Goal: Transaction & Acquisition: Obtain resource

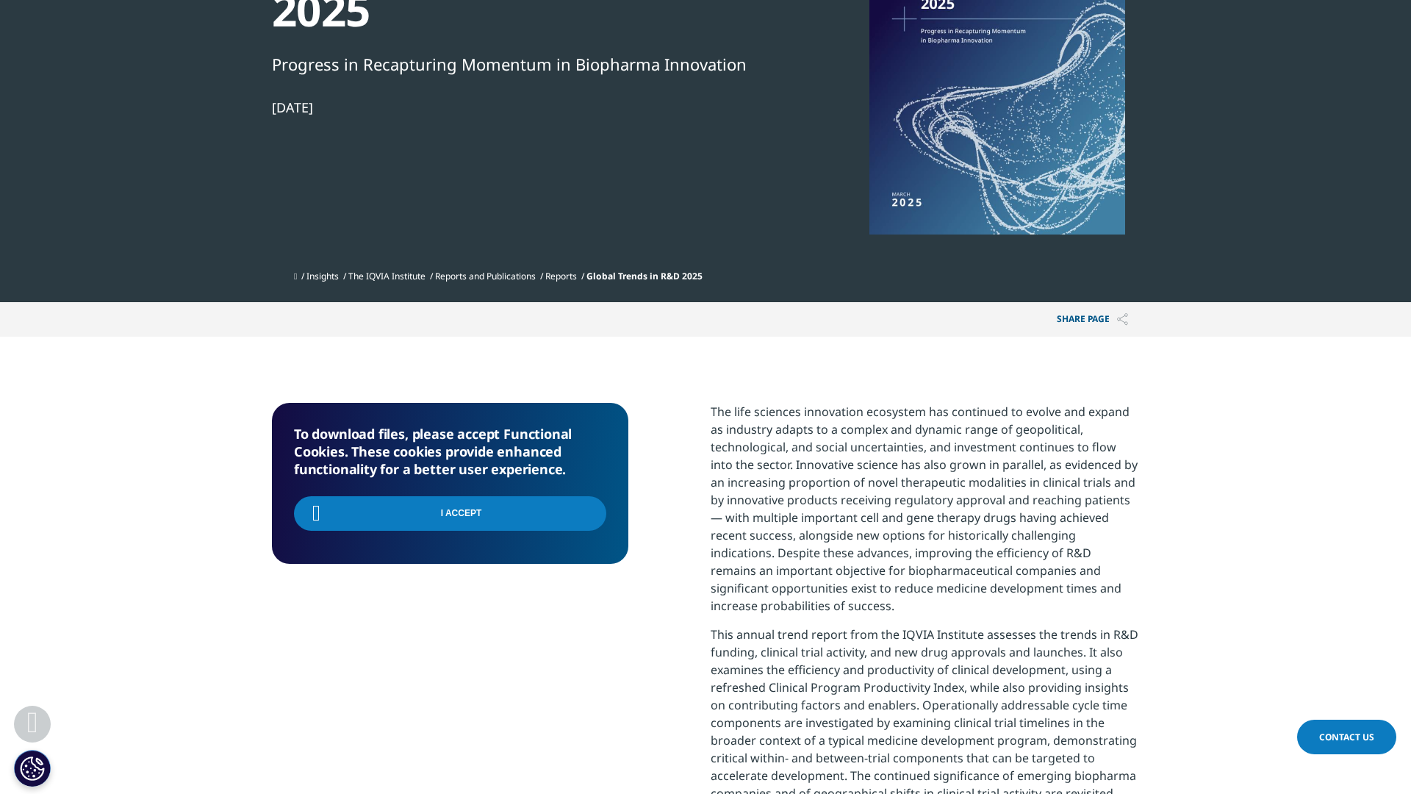
scroll to position [464, 867]
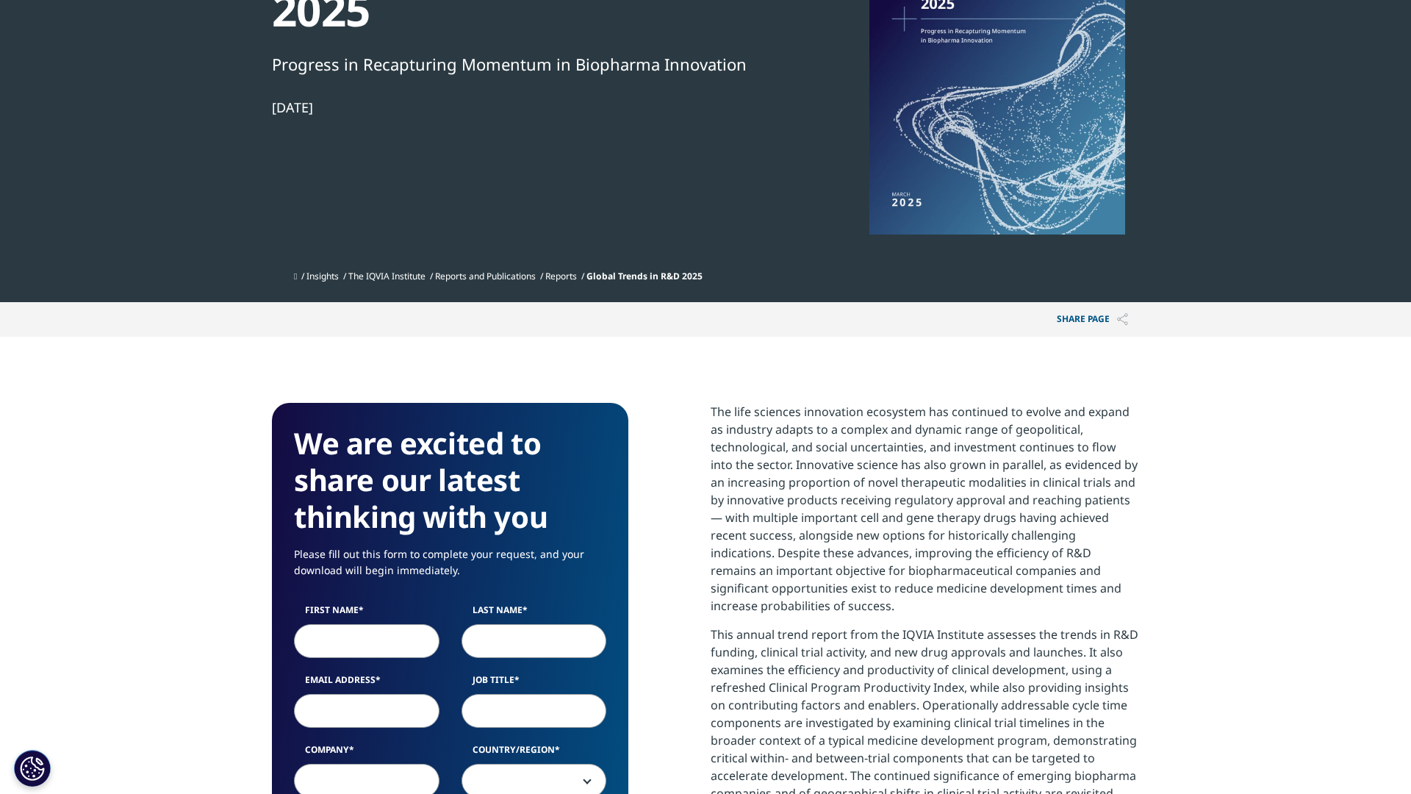
scroll to position [812, 867]
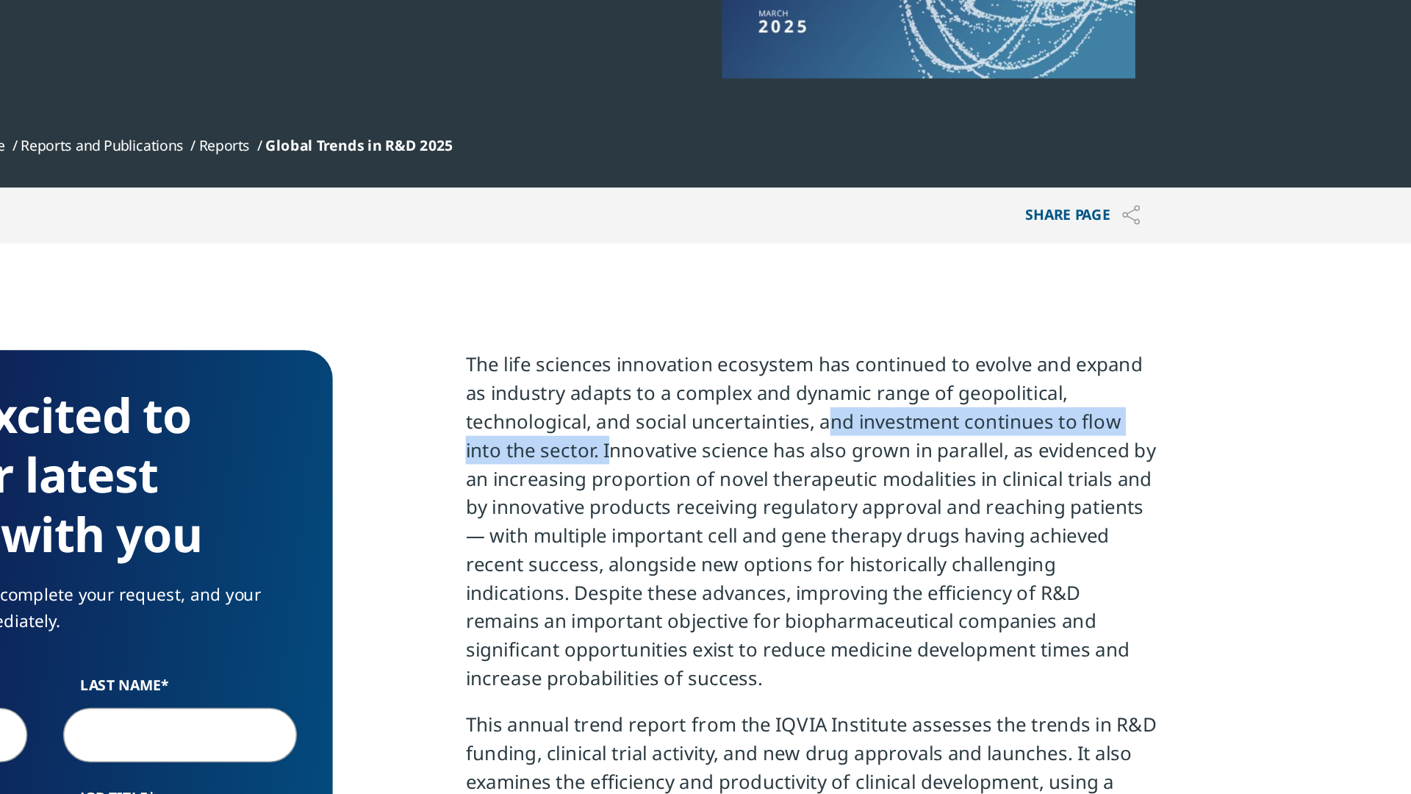
drag, startPoint x: 927, startPoint y: 447, endPoint x: 771, endPoint y: 468, distance: 157.8
click at [770, 467] on p "The life sciences innovation ecosystem has continued to evolve and expand as in…" at bounding box center [924, 514] width 428 height 223
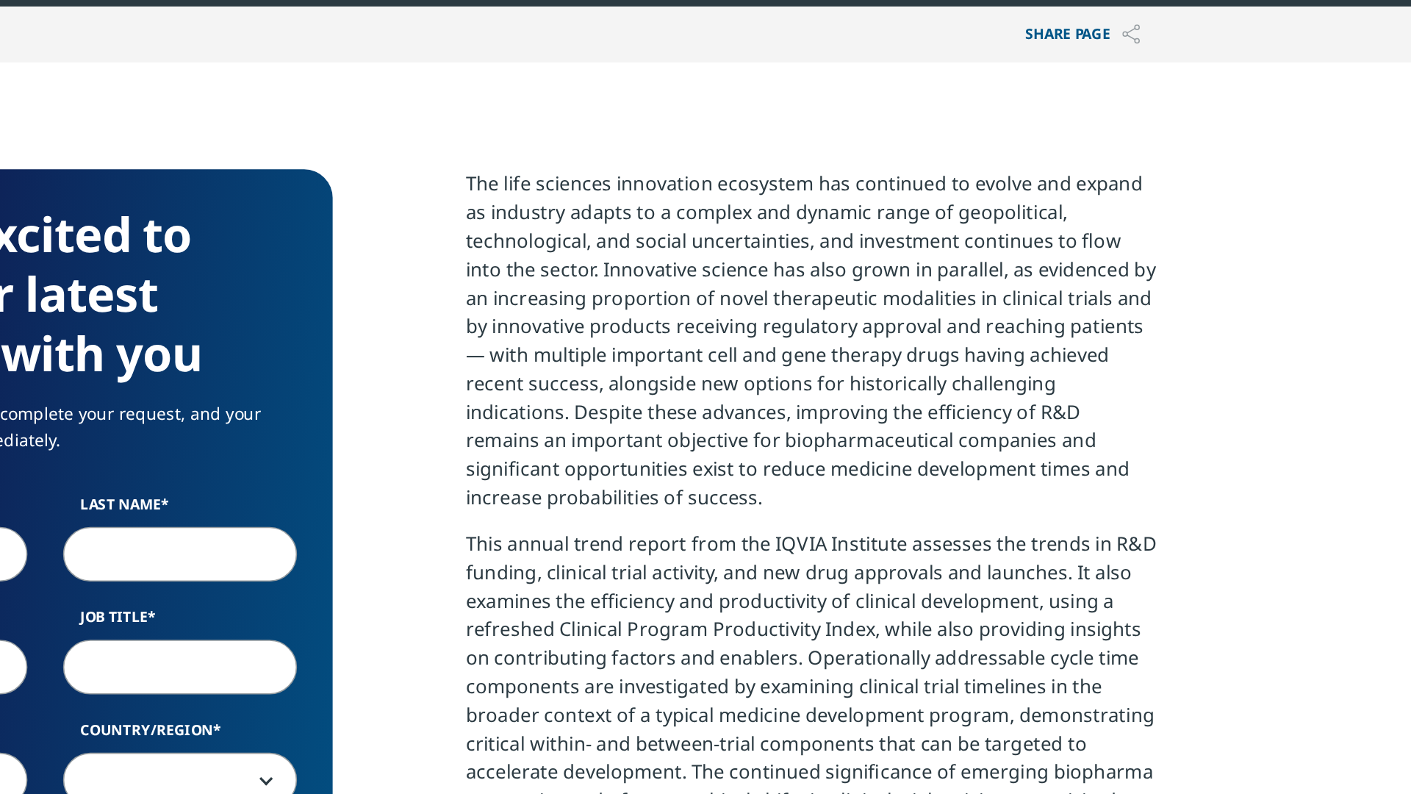
click at [887, 586] on p "The life sciences innovation ecosystem has continued to evolve and expand as in…" at bounding box center [924, 514] width 428 height 223
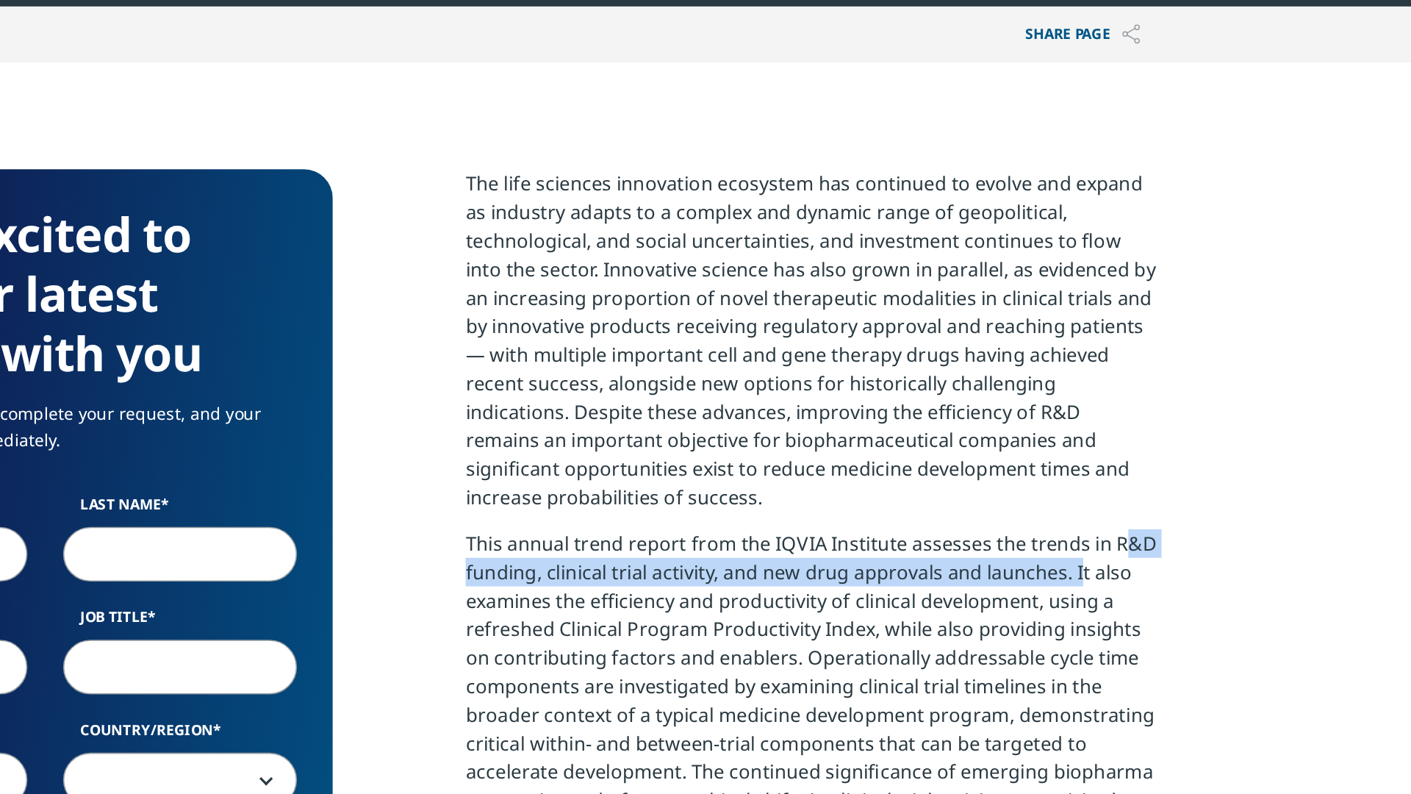
drag, startPoint x: 1108, startPoint y: 636, endPoint x: 1086, endPoint y: 647, distance: 24.6
click at [1086, 647] on p "This annual trend report from the IQVIA Institute assesses the trends in R&D fu…" at bounding box center [924, 727] width 428 height 205
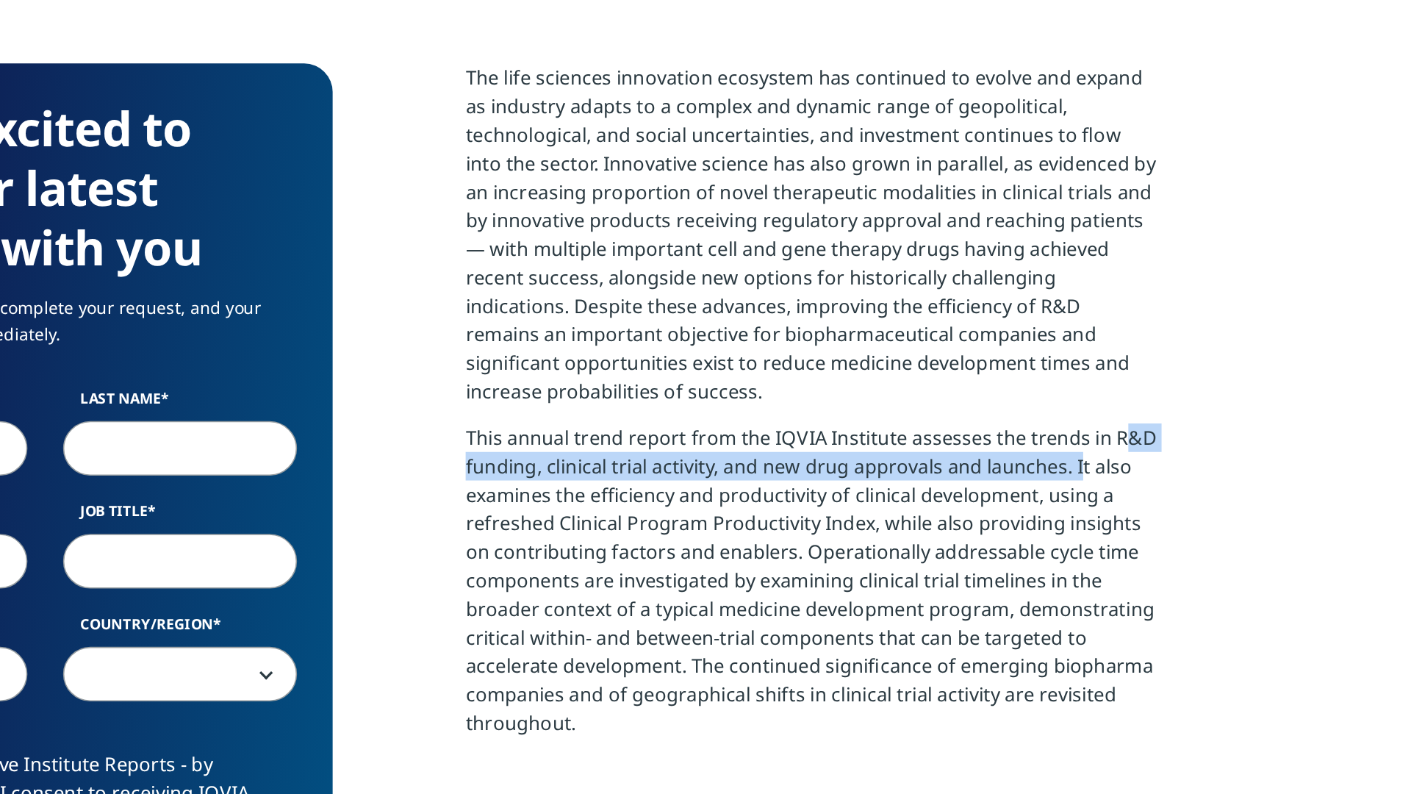
scroll to position [390, 0]
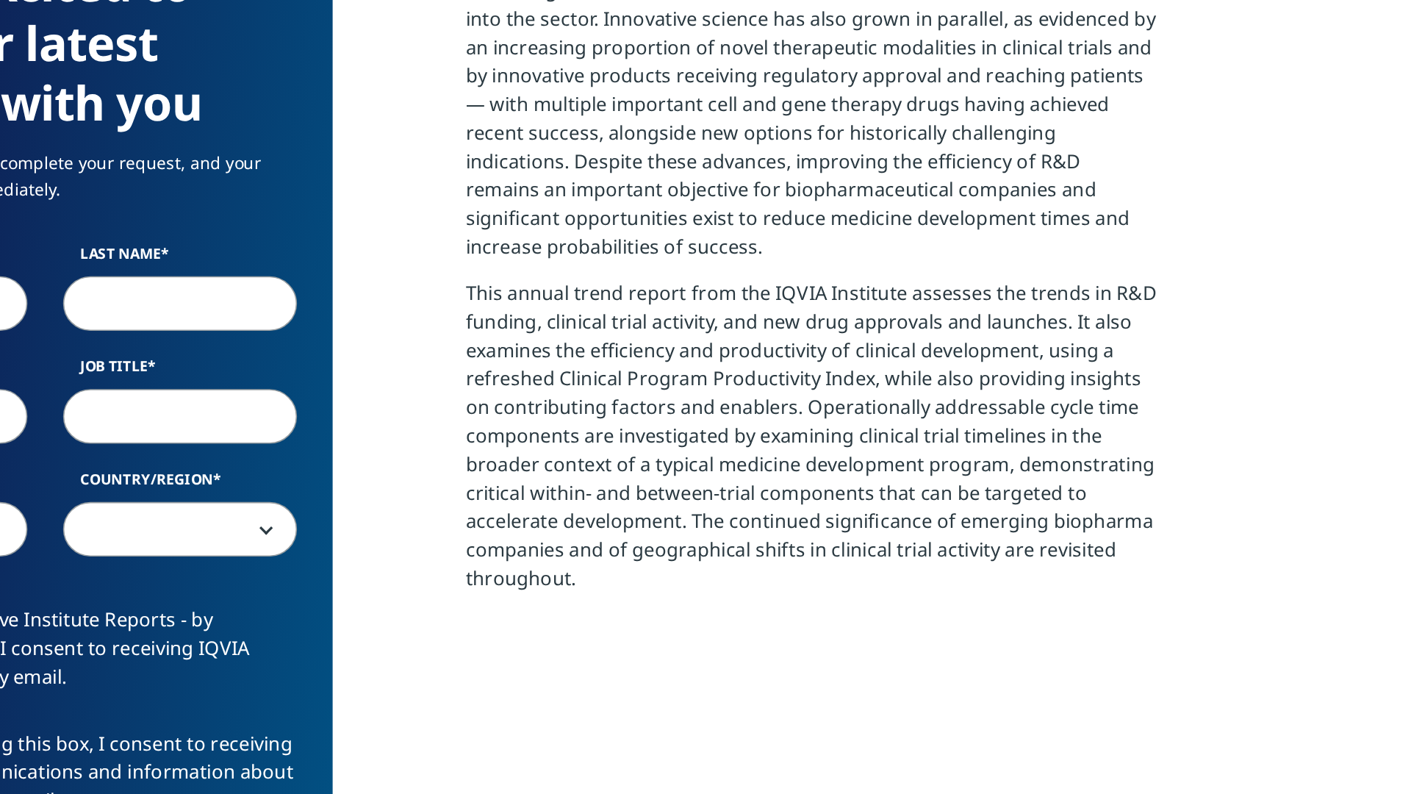
click at [1085, 511] on p "This annual trend report from the IQVIA Institute assesses the trends in R&D fu…" at bounding box center [924, 577] width 428 height 205
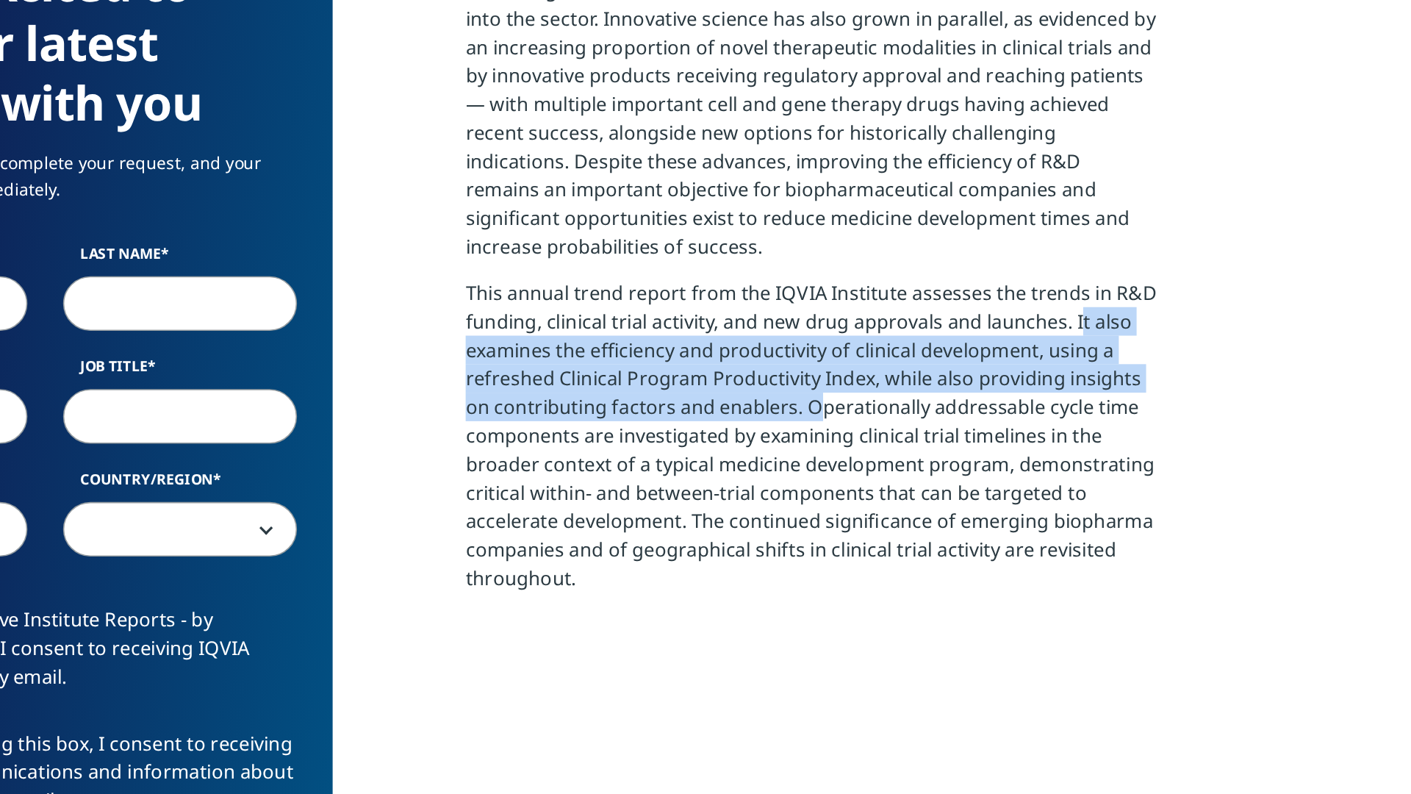
drag, startPoint x: 1085, startPoint y: 500, endPoint x: 919, endPoint y: 553, distance: 174.3
click at [919, 553] on p "This annual trend report from the IQVIA Institute assesses the trends in R&D fu…" at bounding box center [924, 577] width 428 height 205
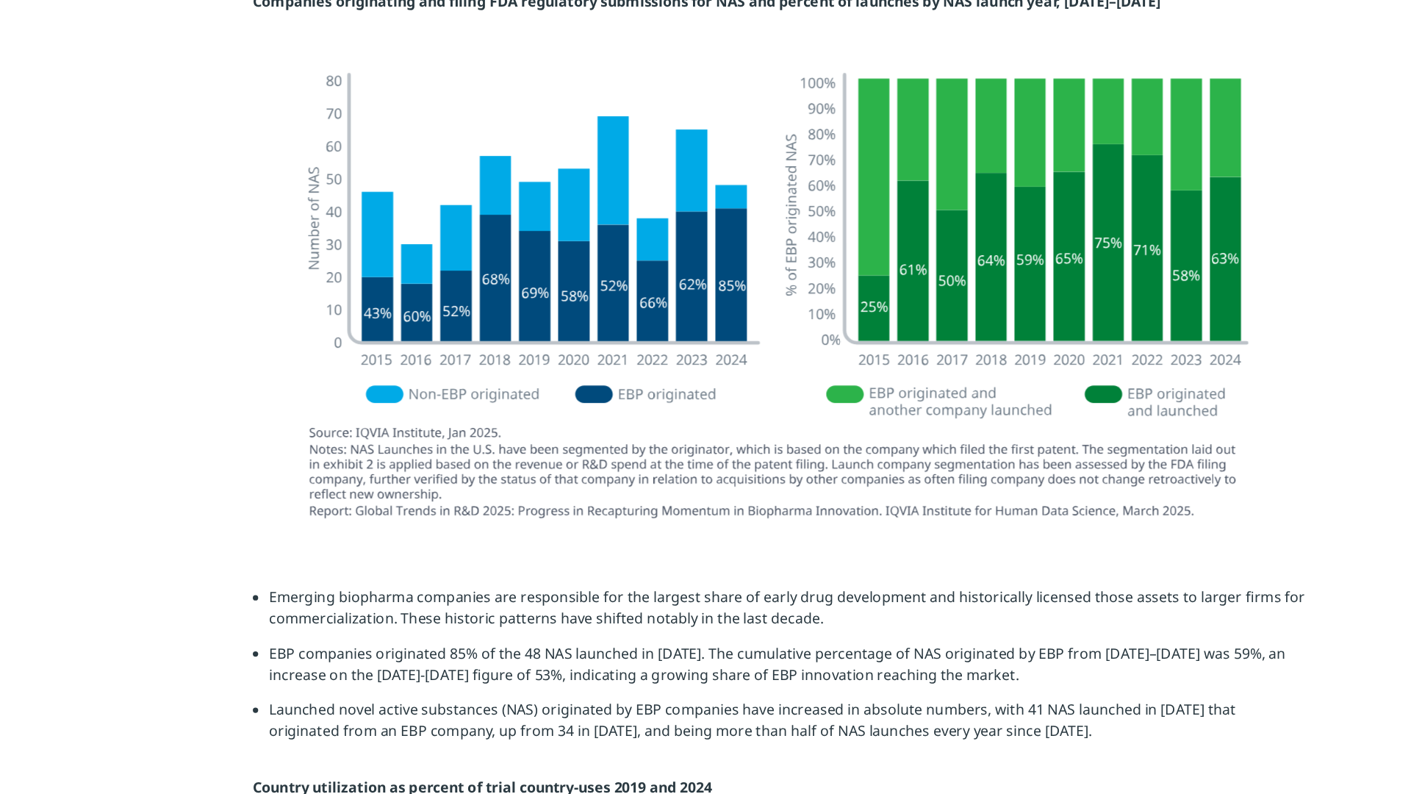
scroll to position [3242, 0]
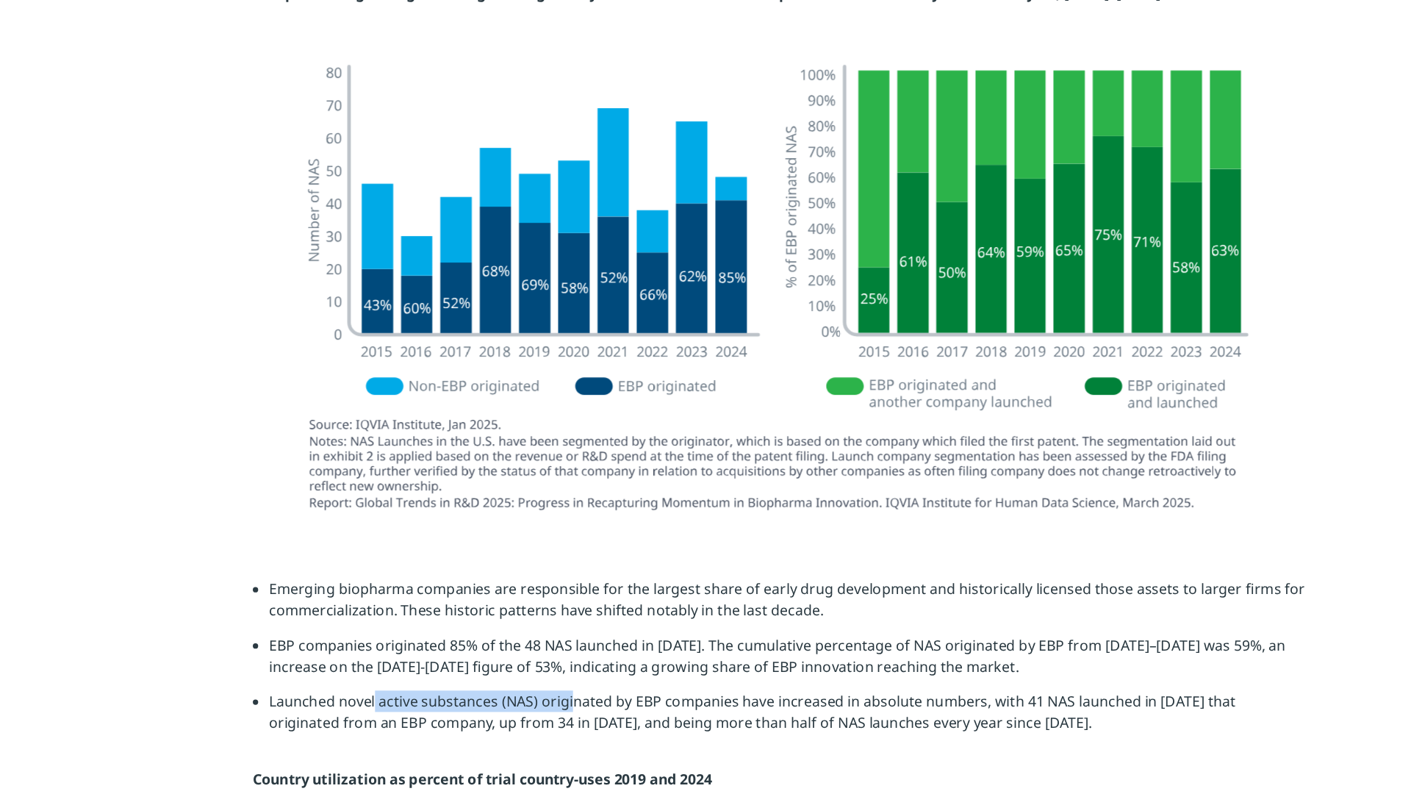
drag, startPoint x: 342, startPoint y: 717, endPoint x: 506, endPoint y: 714, distance: 163.9
click at [506, 714] on li "Launched novel active substances (NAS) originated by EBP companies have increas…" at bounding box center [712, 731] width 854 height 46
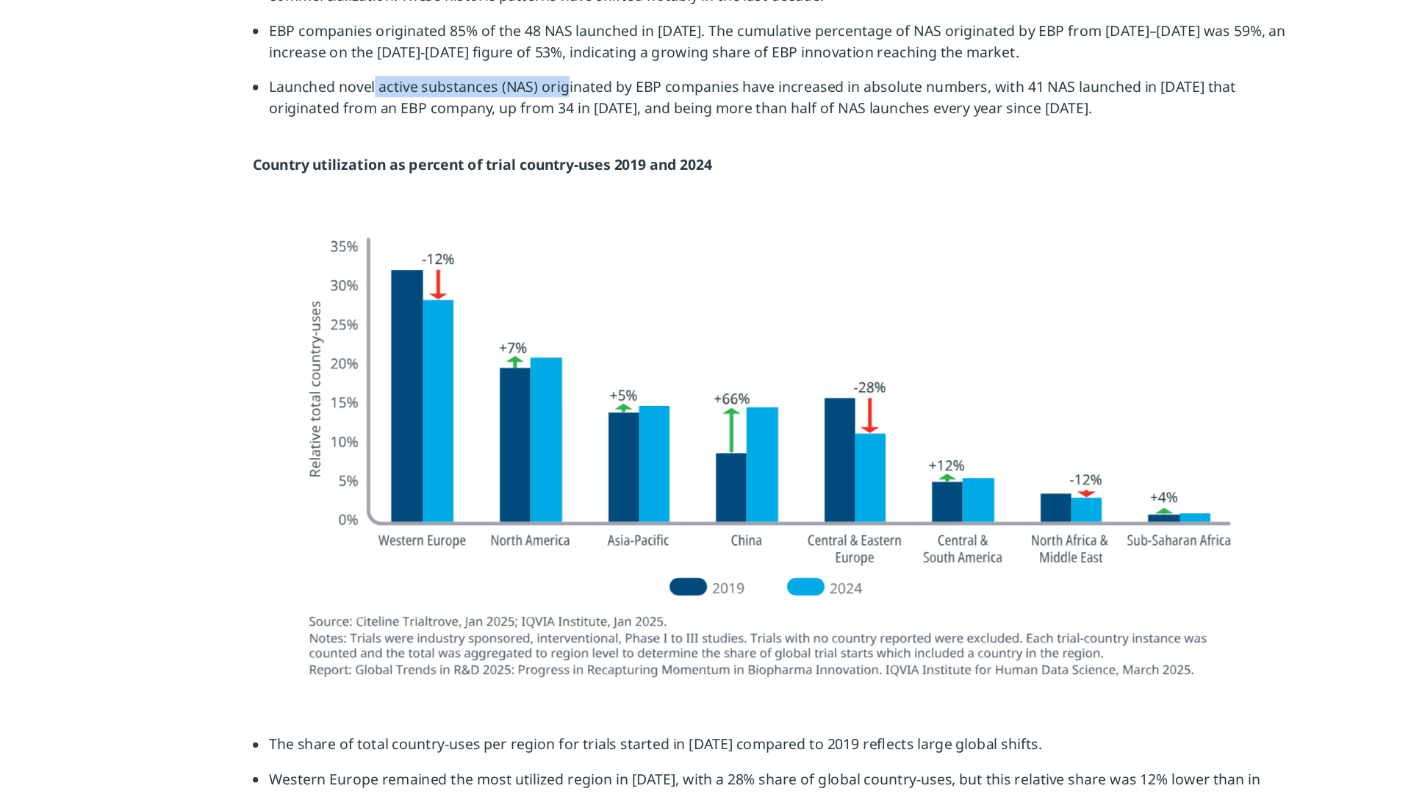
scroll to position [3860, 0]
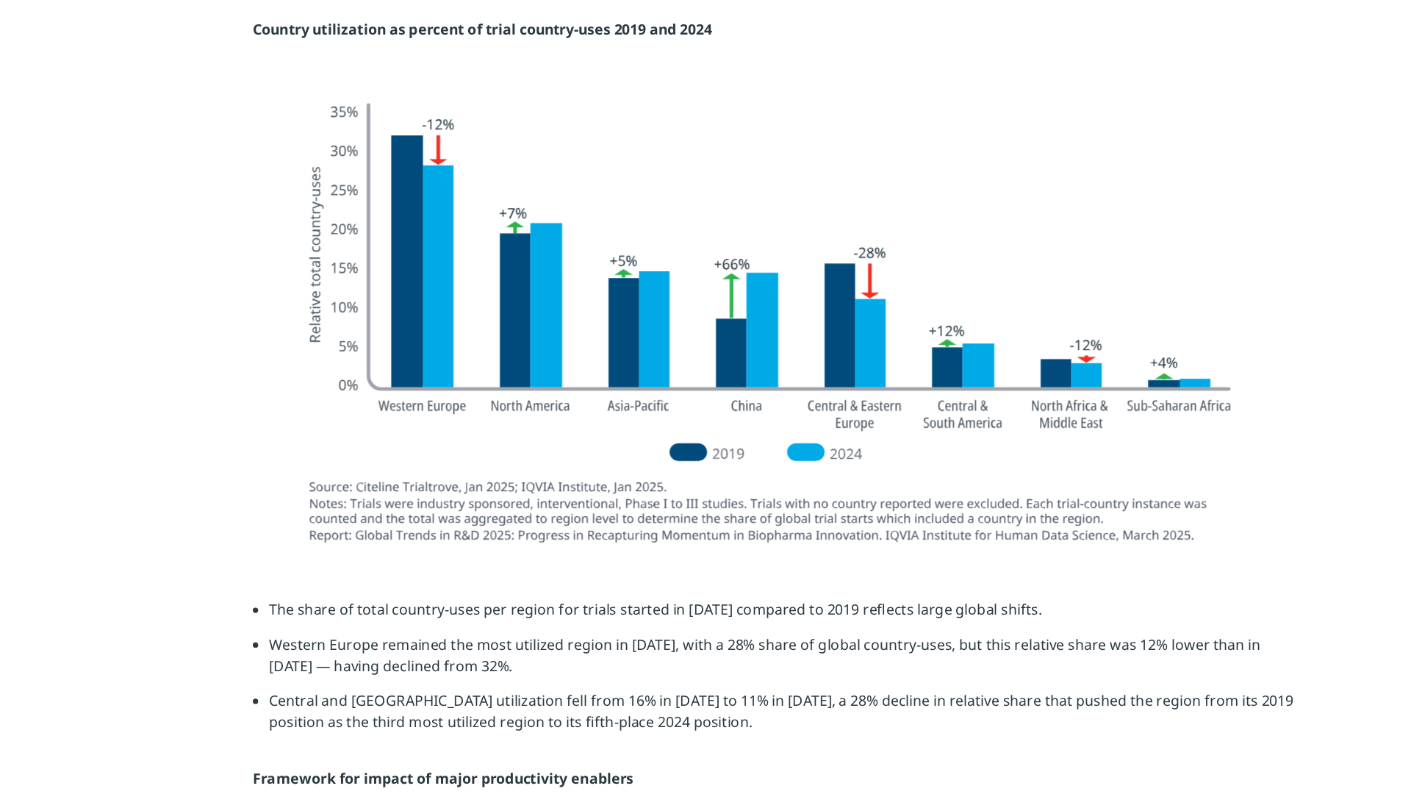
click at [275, 167] on strong "Country utilization as percent of trial country-uses 2019 and 2024" at bounding box center [461, 164] width 378 height 16
drag, startPoint x: 275, startPoint y: 167, endPoint x: 571, endPoint y: 169, distance: 296.1
click at [571, 169] on strong "Country utilization as percent of trial country-uses 2019 and 2024" at bounding box center [461, 164] width 378 height 16
copy strong "Country utilization as percent of trial country-uses"
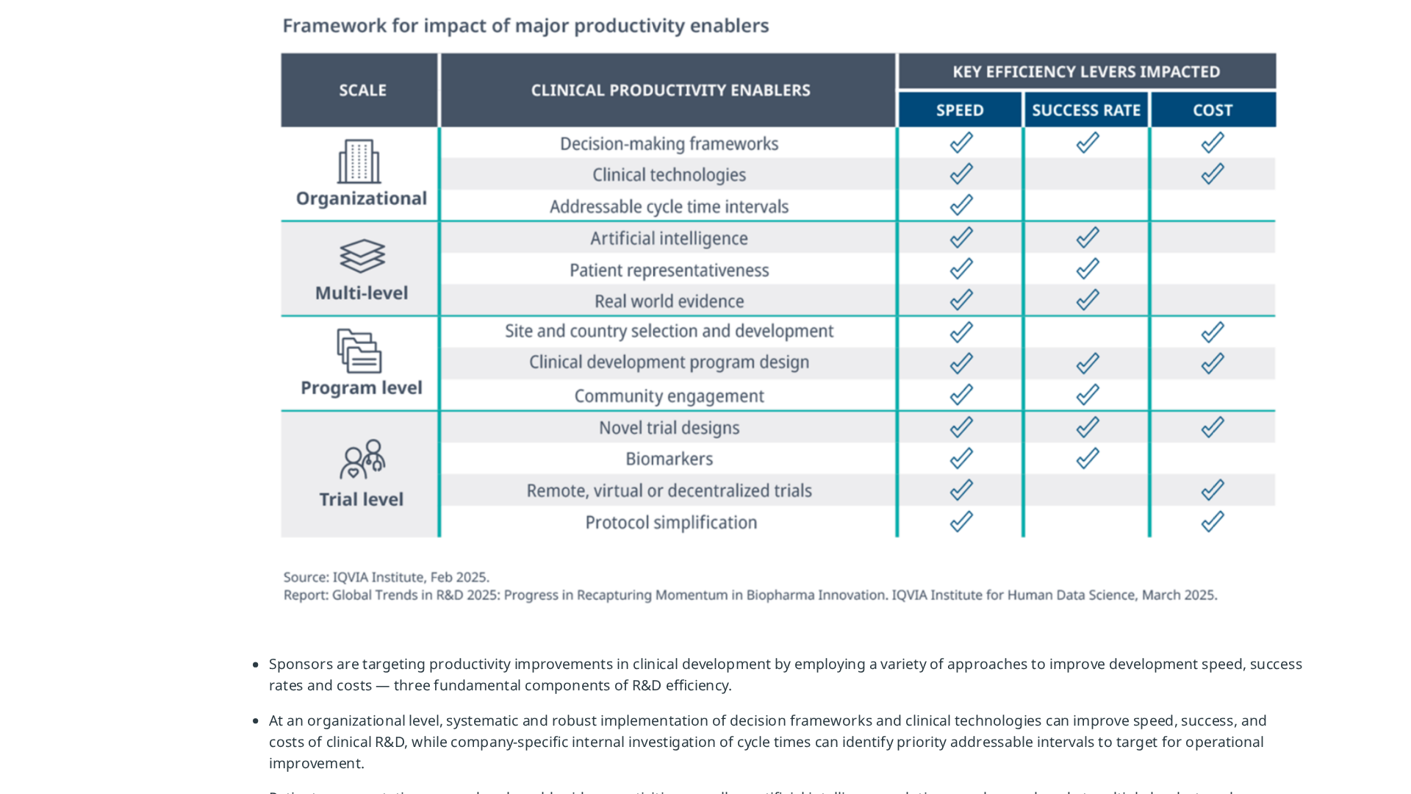
scroll to position [4619, 0]
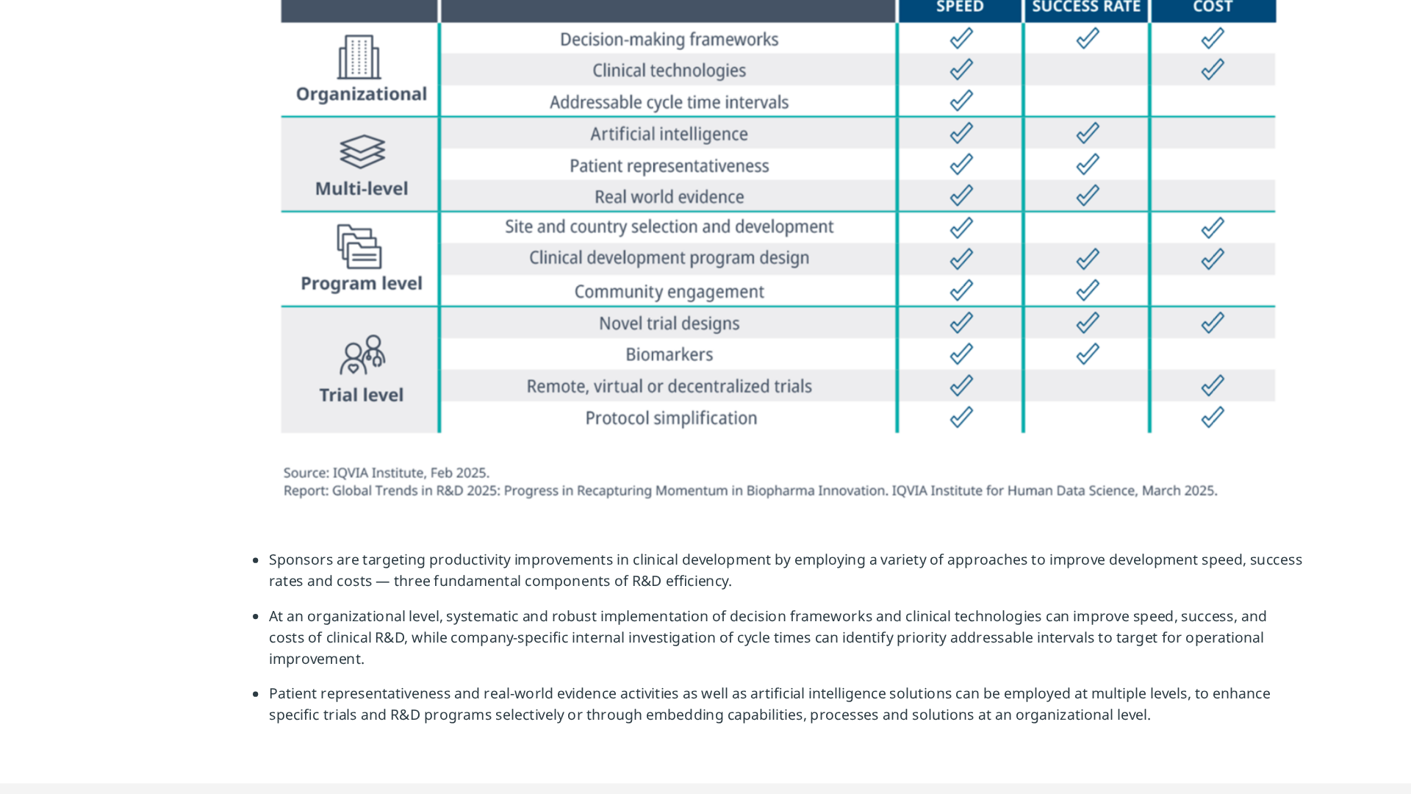
click at [1043, 601] on li "Sponsors are targeting productivity improvements in clinical development by emp…" at bounding box center [712, 614] width 854 height 46
drag, startPoint x: 968, startPoint y: 600, endPoint x: 370, endPoint y: 621, distance: 599.2
click at [370, 621] on li "Sponsors are targeting productivity improvements in clinical development by emp…" at bounding box center [712, 614] width 854 height 46
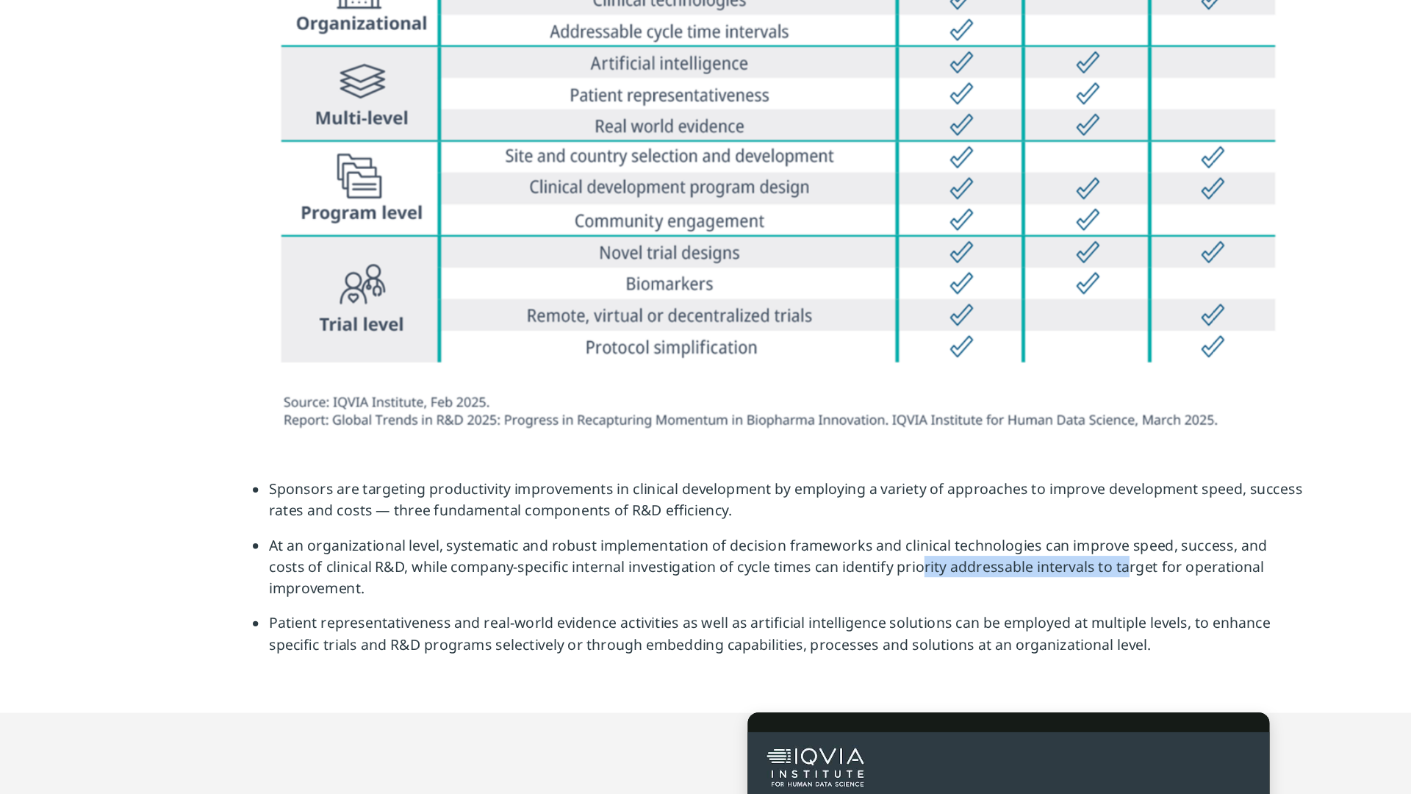
drag, startPoint x: 763, startPoint y: 607, endPoint x: 928, endPoint y: 603, distance: 164.6
click at [928, 603] on li "At an organizational level, systematic and robust implementation of decision fr…" at bounding box center [712, 612] width 854 height 64
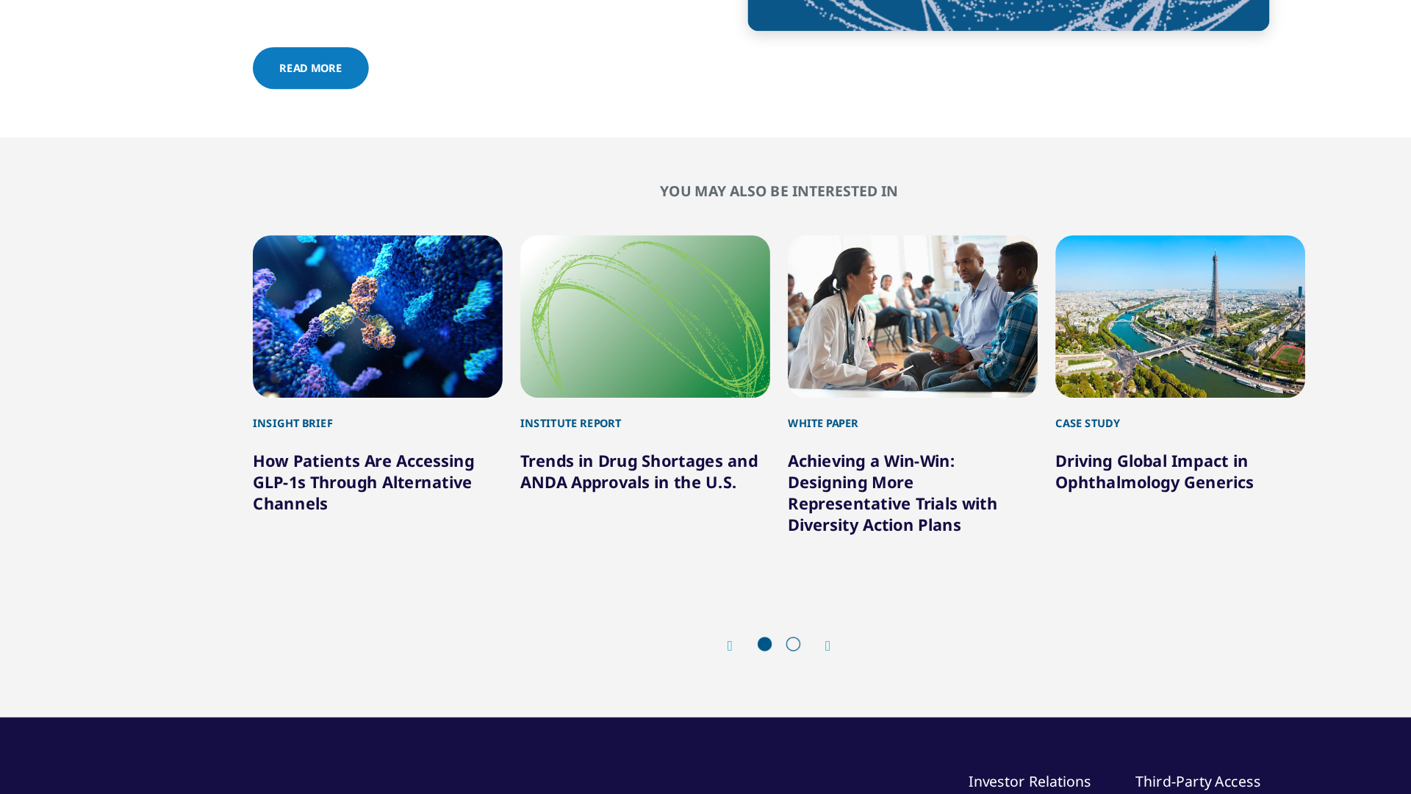
scroll to position [6188, 0]
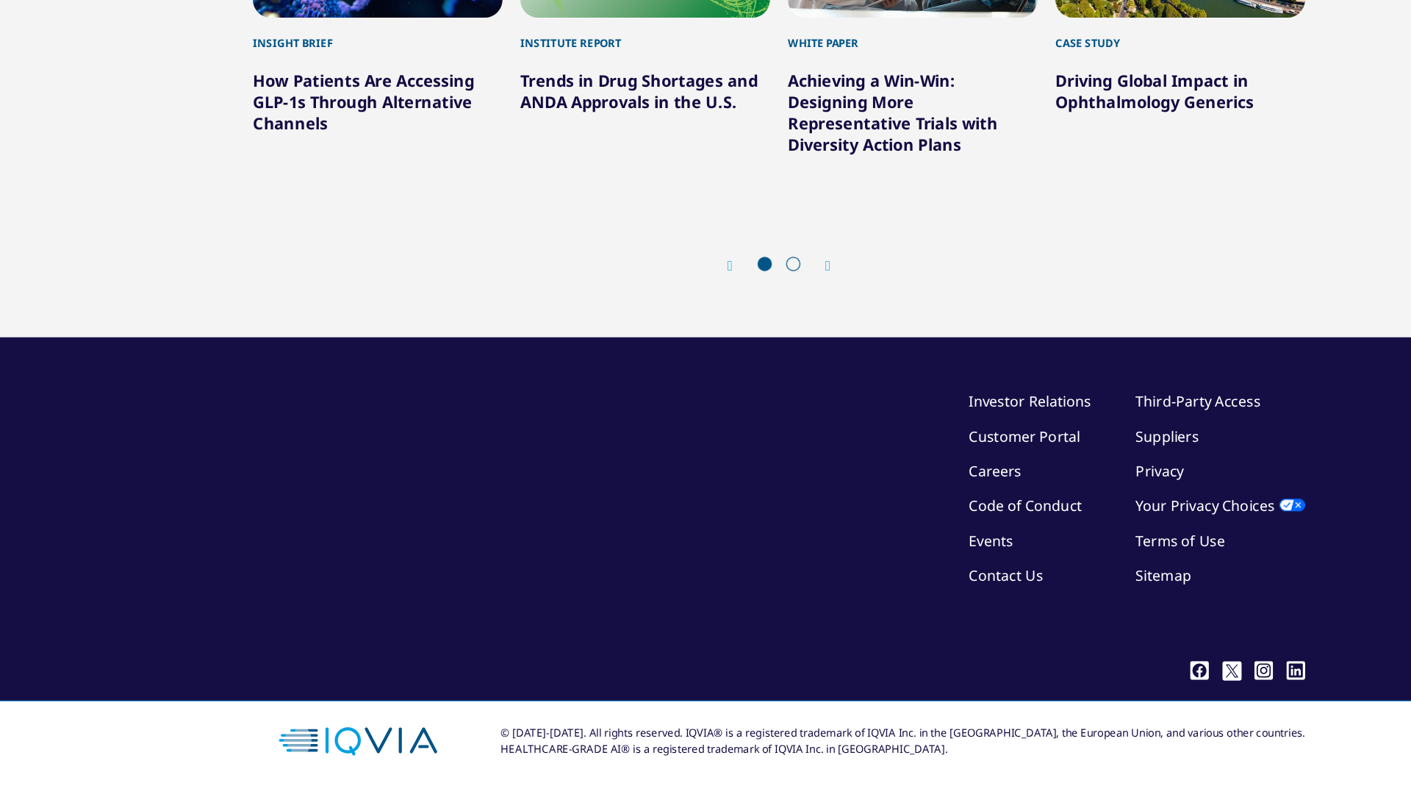
click at [718, 359] on span at bounding box center [717, 357] width 12 height 12
click at [744, 354] on icon "Next slide" at bounding box center [746, 359] width 4 height 12
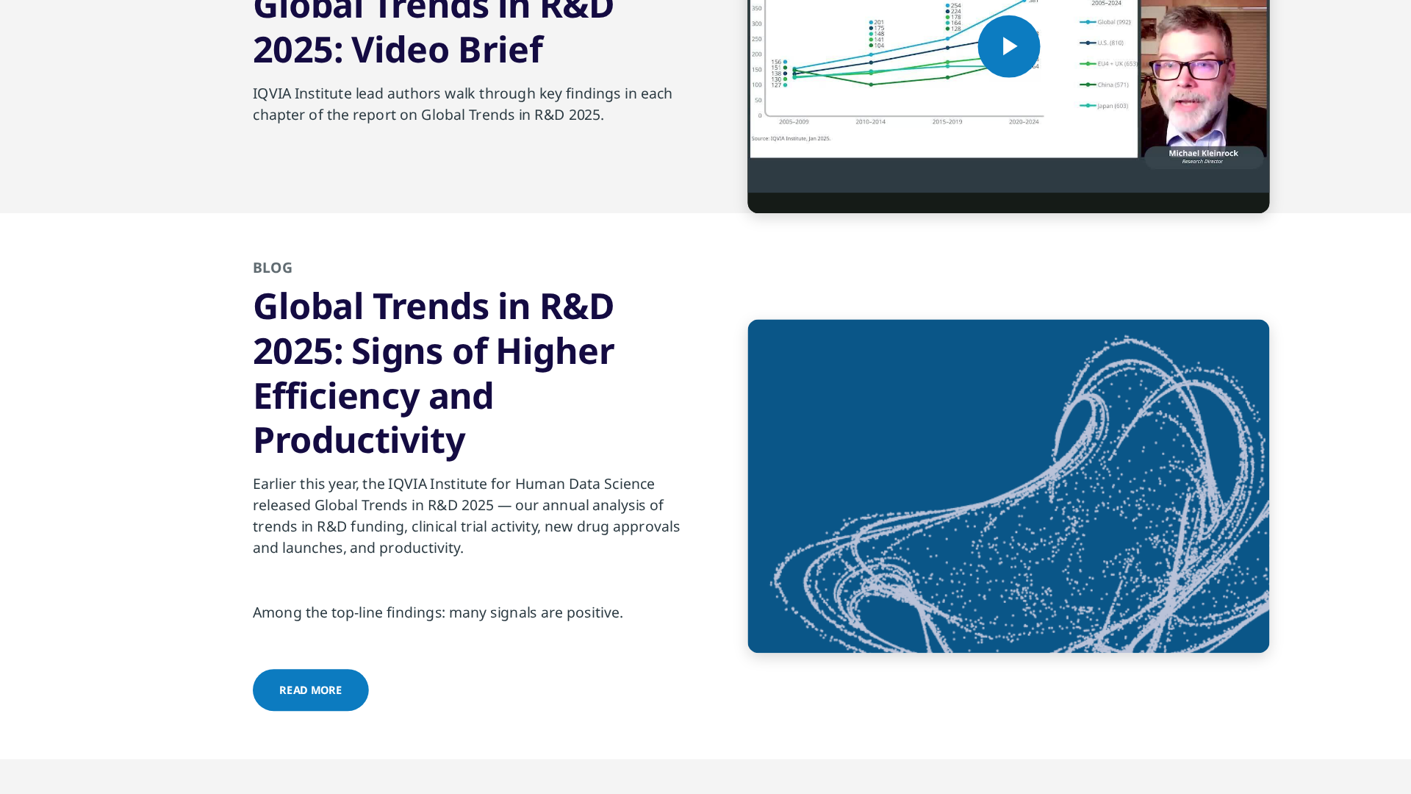
scroll to position [5401, 0]
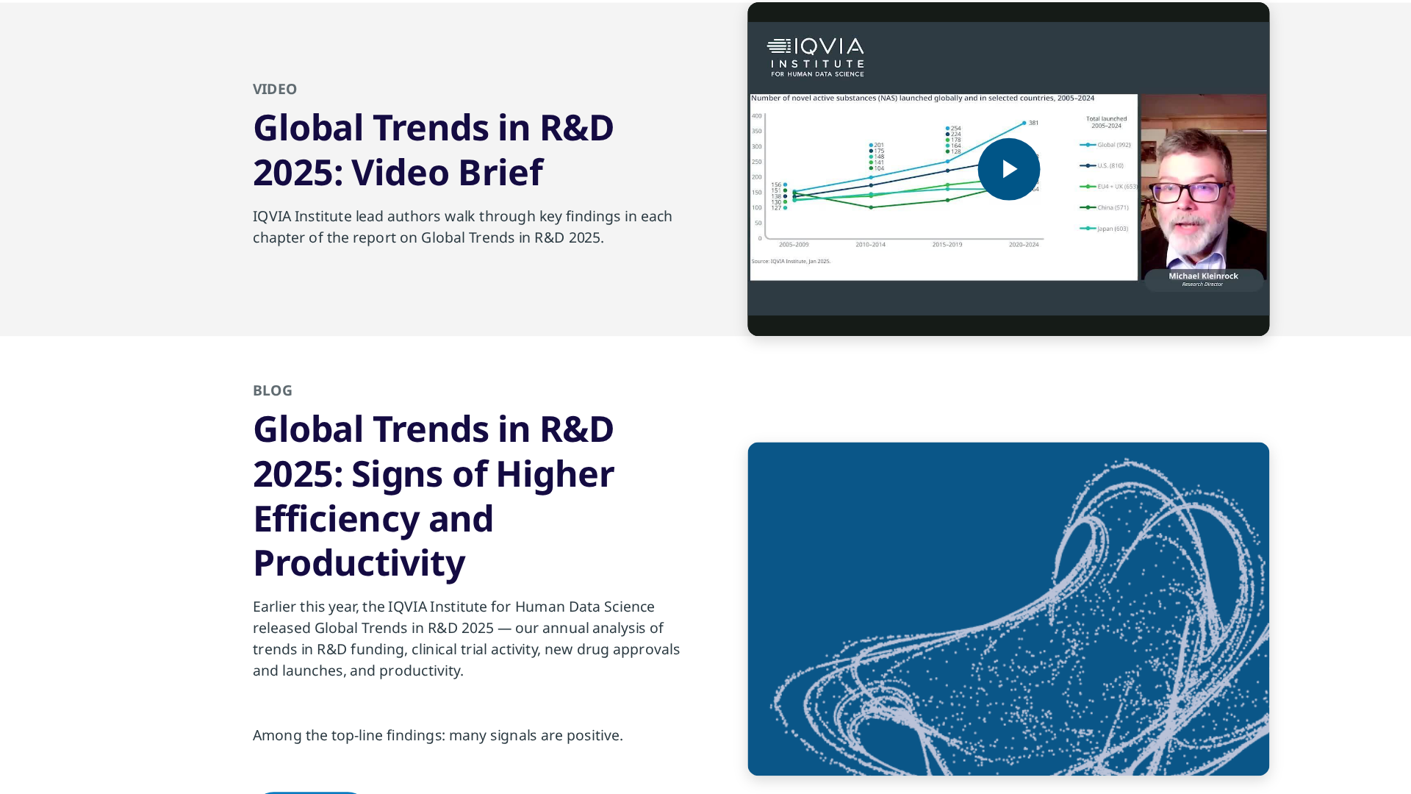
click at [799, 190] on img "Video Player" at bounding box center [895, 139] width 430 height 275
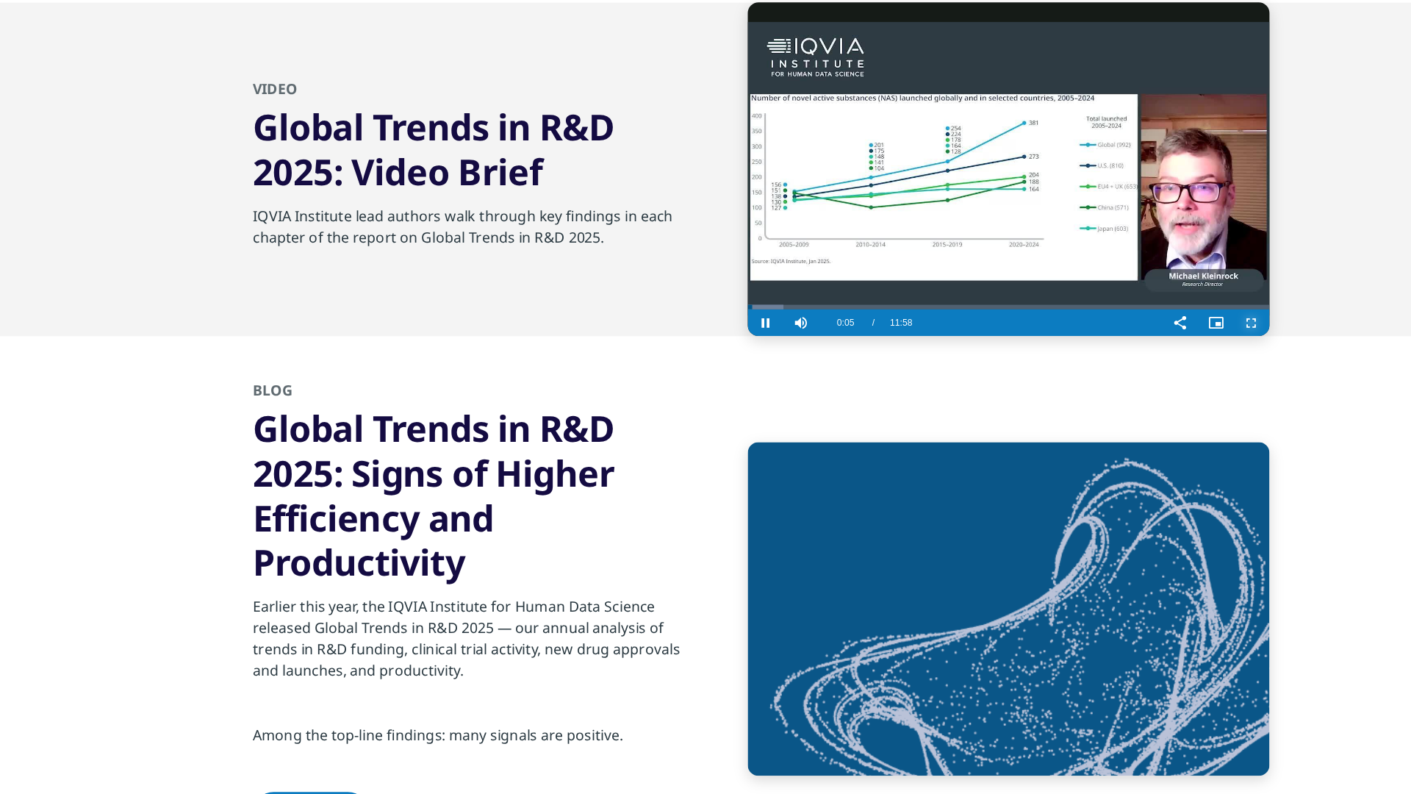
click at [1091, 266] on span "Video Player" at bounding box center [1094, 266] width 29 height 0
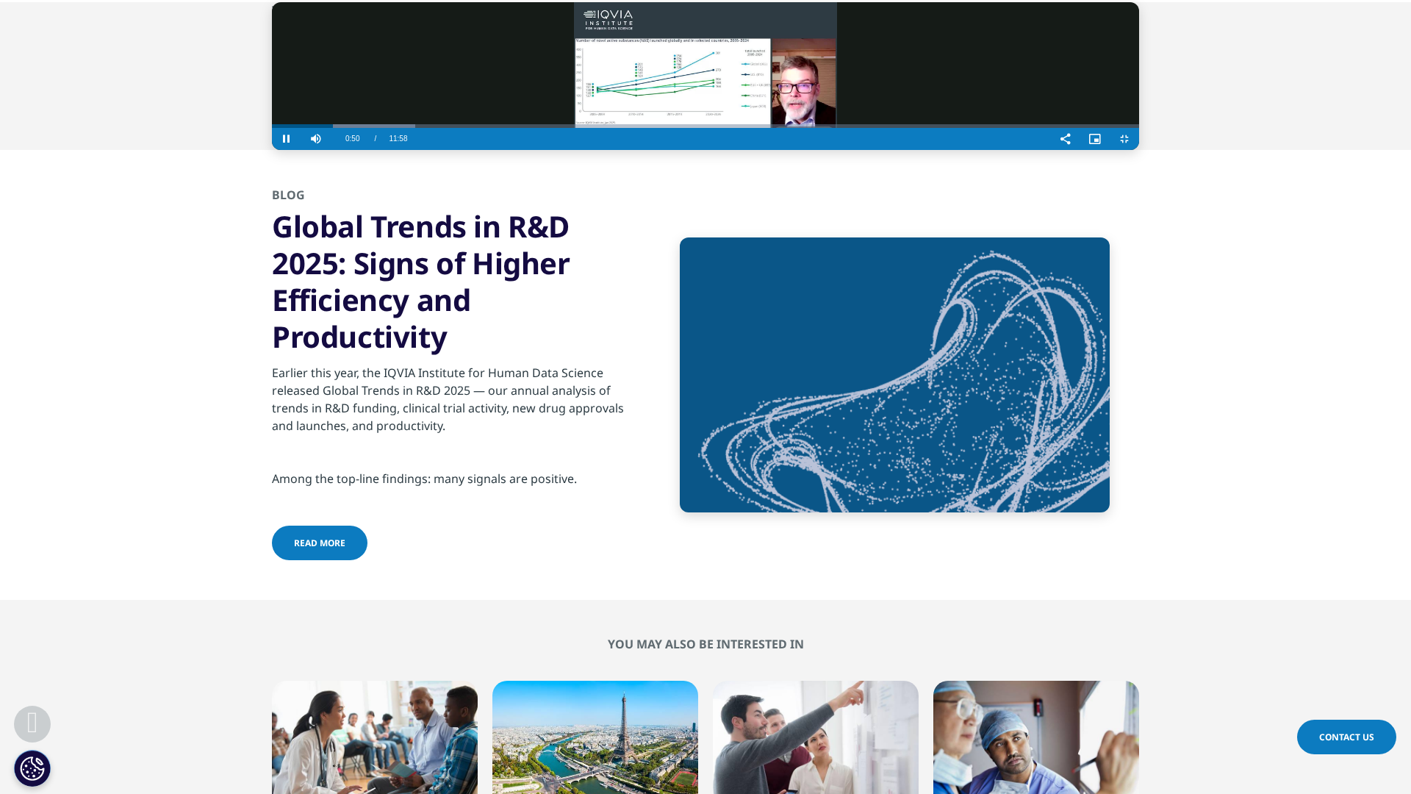
click at [1139, 150] on video "Video Player" at bounding box center [705, 76] width 867 height 148
click at [1139, 139] on span "Video Player" at bounding box center [1123, 139] width 29 height 0
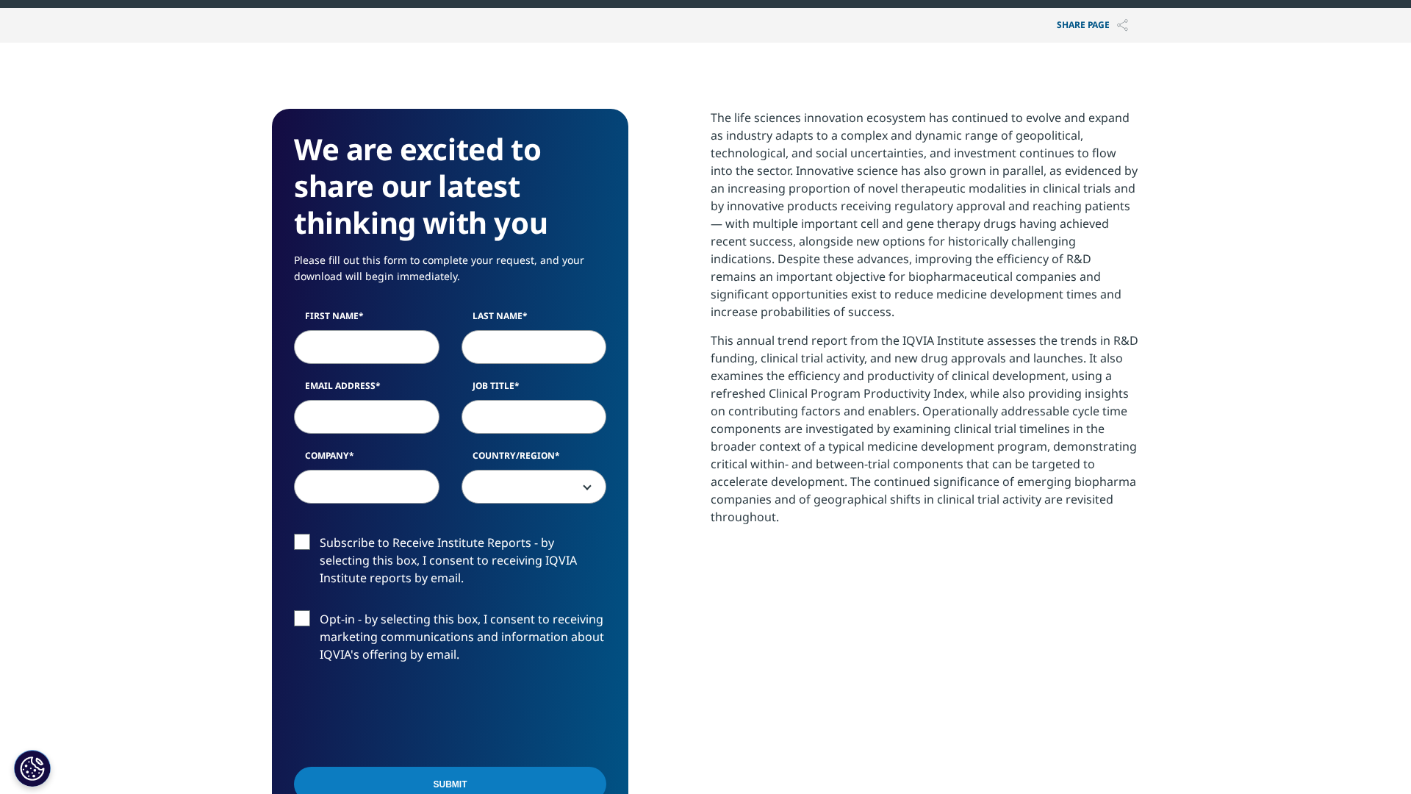
scroll to position [619, 0]
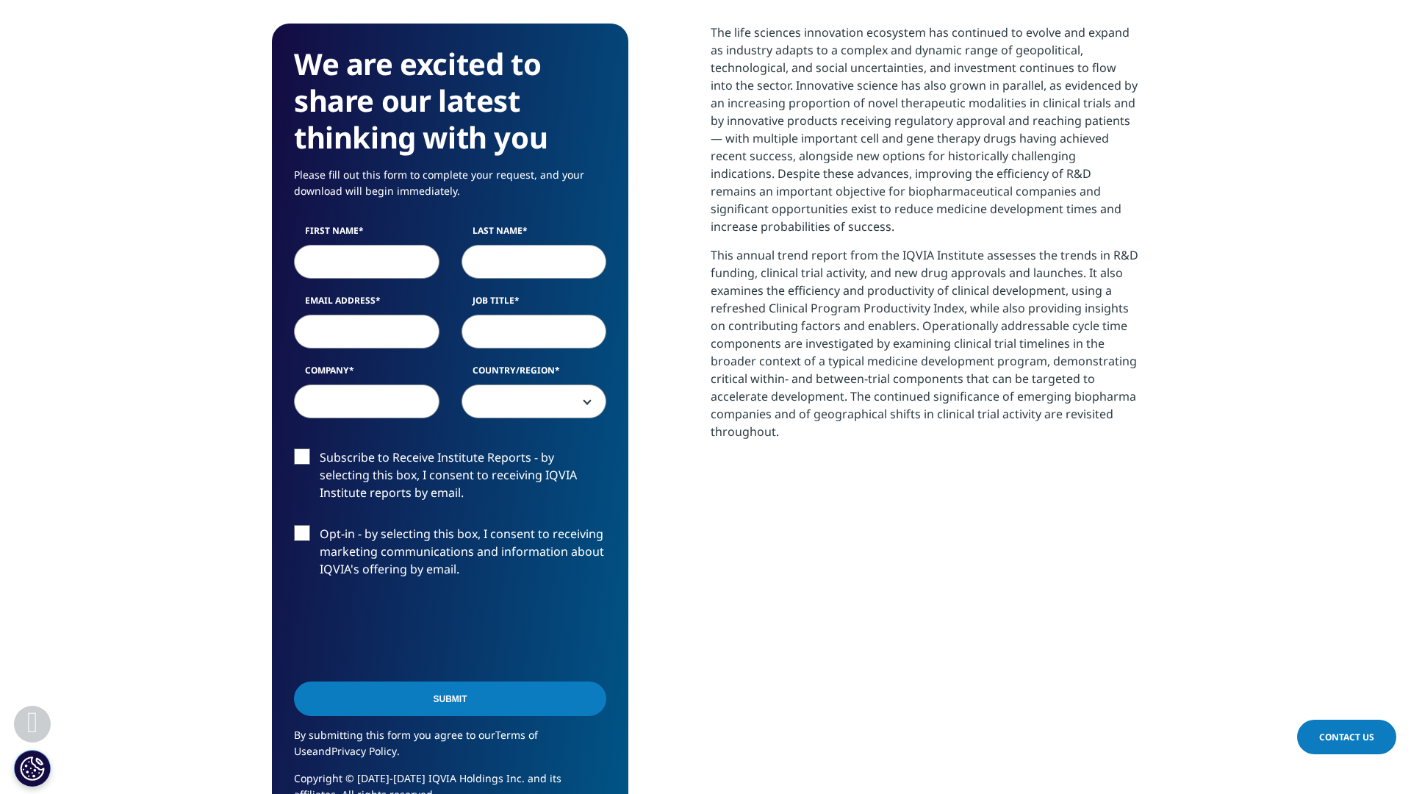
click at [381, 253] on input "First Name" at bounding box center [366, 262] width 145 height 34
type input "Zhuokun"
click at [501, 265] on input "Last Name" at bounding box center [533, 262] width 145 height 34
type input "Li"
click at [405, 330] on input "Email Address" at bounding box center [366, 331] width 145 height 34
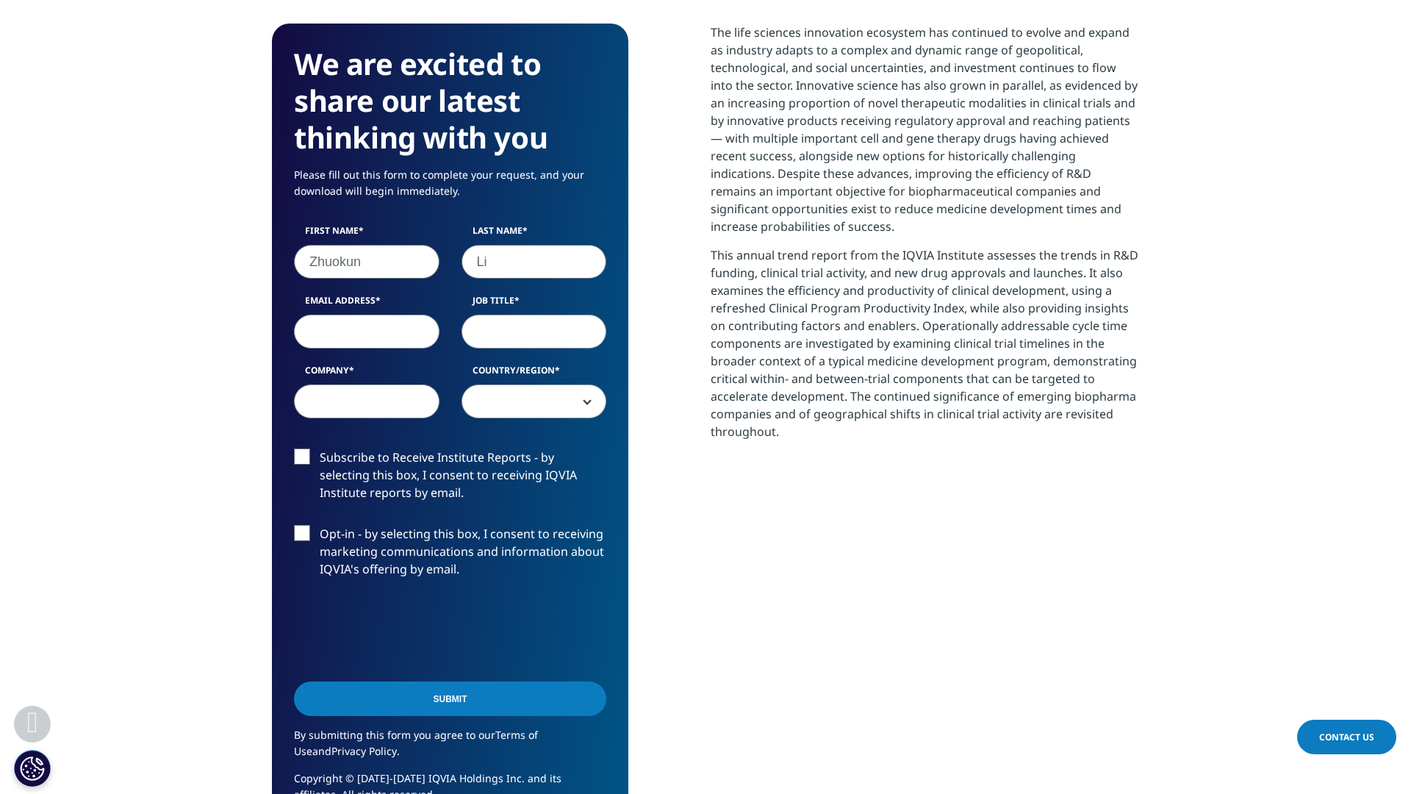
click at [644, 348] on div "We are excited to share our latest thinking with you Please fill out this form …" at bounding box center [705, 430] width 867 height 812
click at [367, 411] on input "Company" at bounding box center [366, 401] width 145 height 34
type input "Northwestern University"
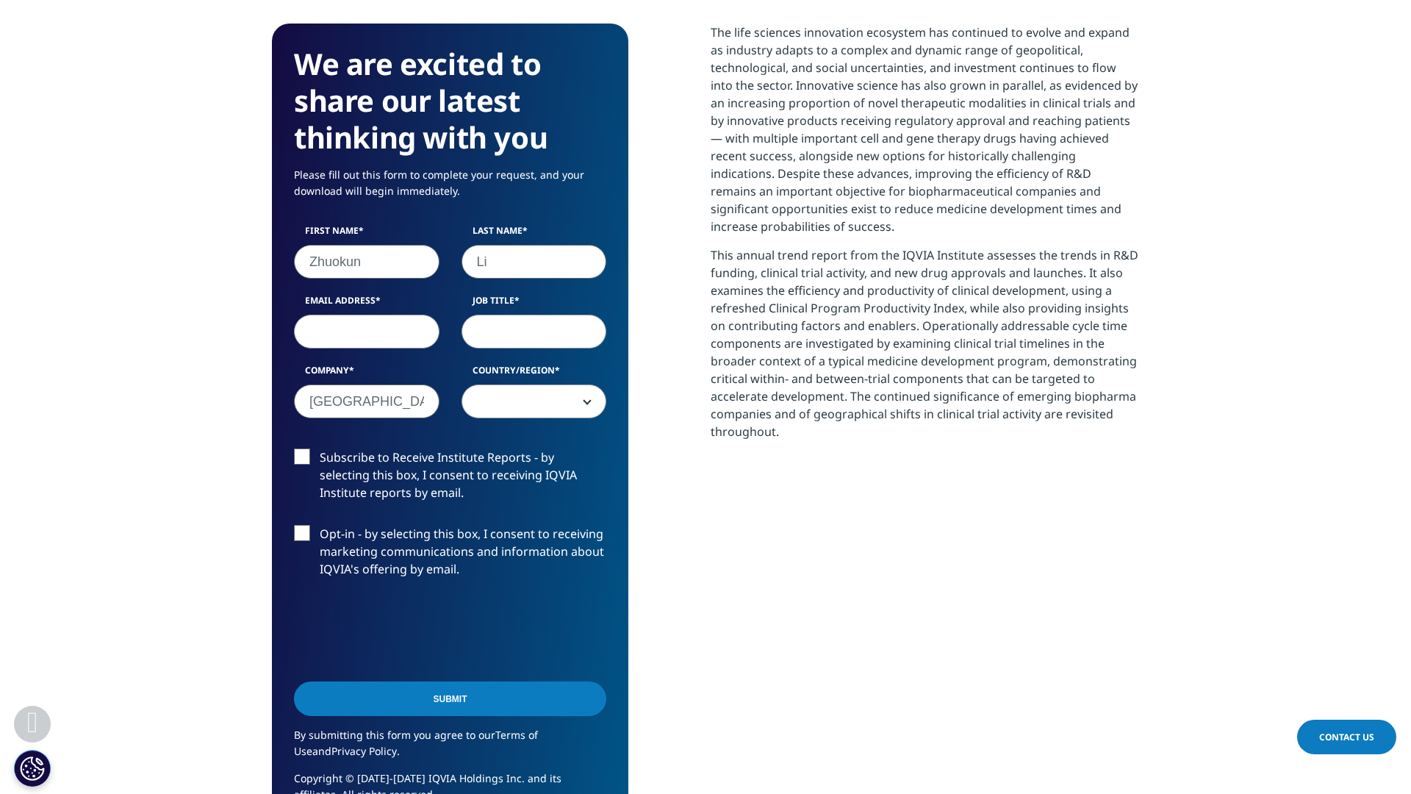
click at [299, 458] on label "Subscribe to Receive Institute Reports - by selecting this box, I consent to re…" at bounding box center [450, 478] width 312 height 61
click at [320, 448] on input "Subscribe to Receive Institute Reports - by selecting this box, I consent to re…" at bounding box center [320, 448] width 0 height 0
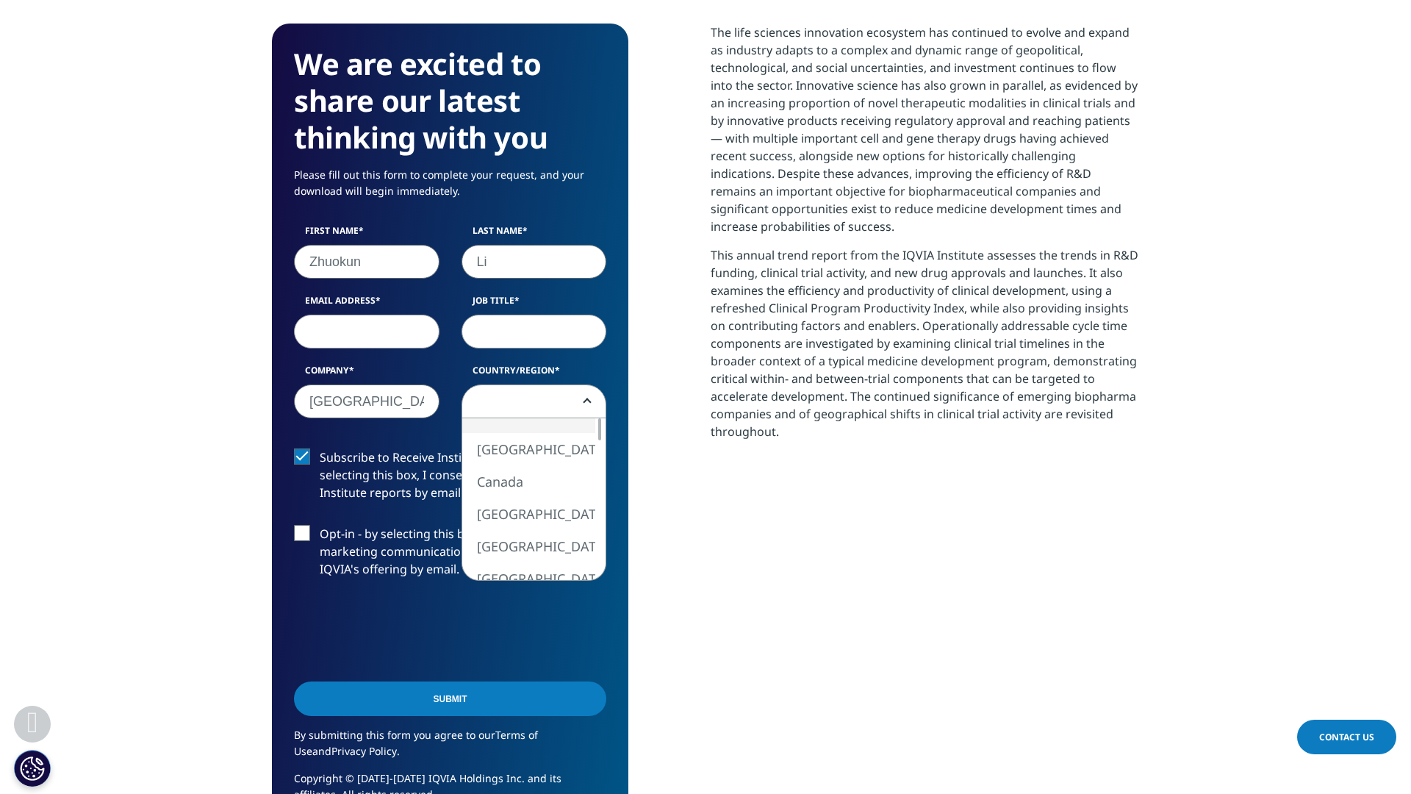
click at [509, 399] on span at bounding box center [534, 402] width 144 height 34
select select "[GEOGRAPHIC_DATA]"
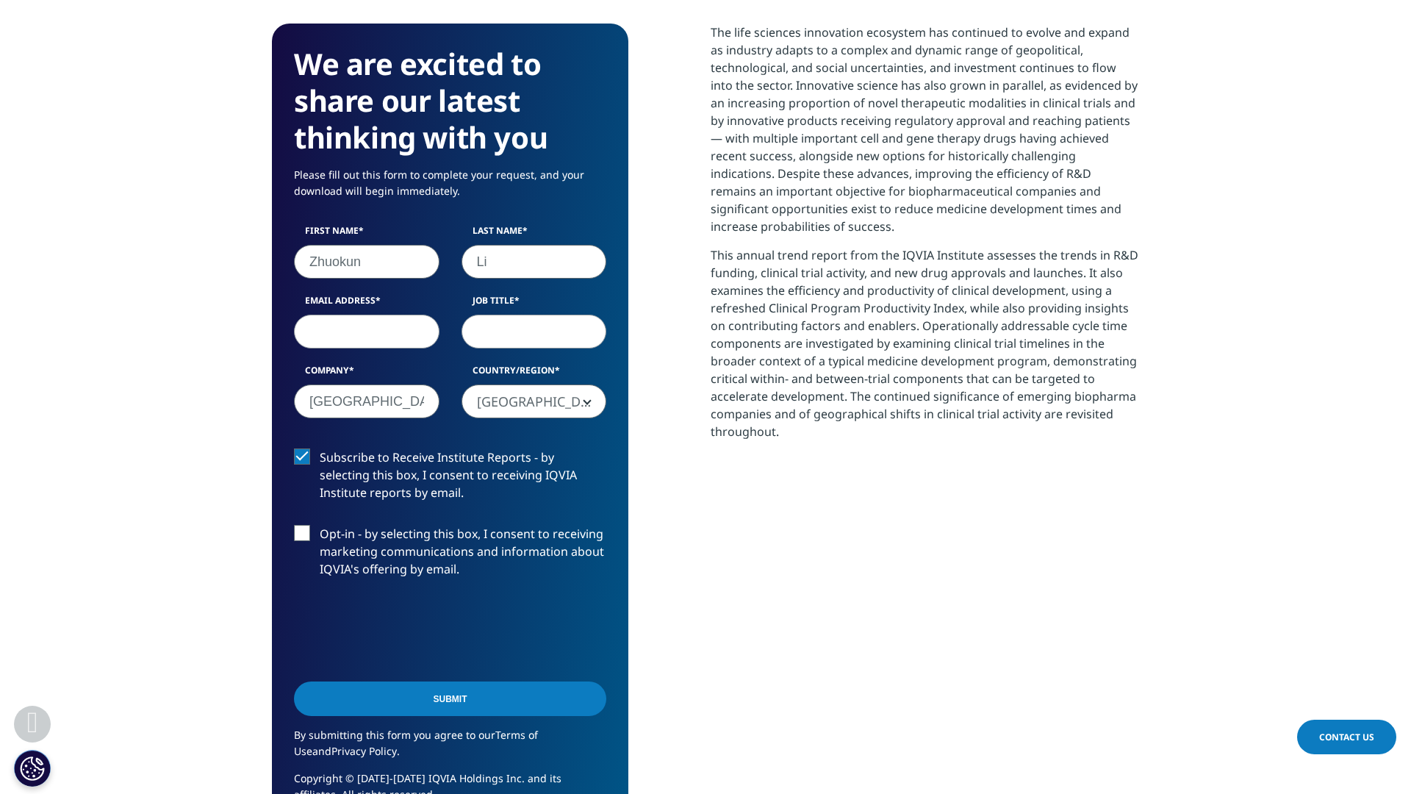
click at [530, 331] on input "Job Title" at bounding box center [533, 331] width 145 height 34
type input "student"
click at [404, 326] on input "Email Address" at bounding box center [366, 331] width 145 height 34
type input "zhuokunli2027@u.northwestern.edu"
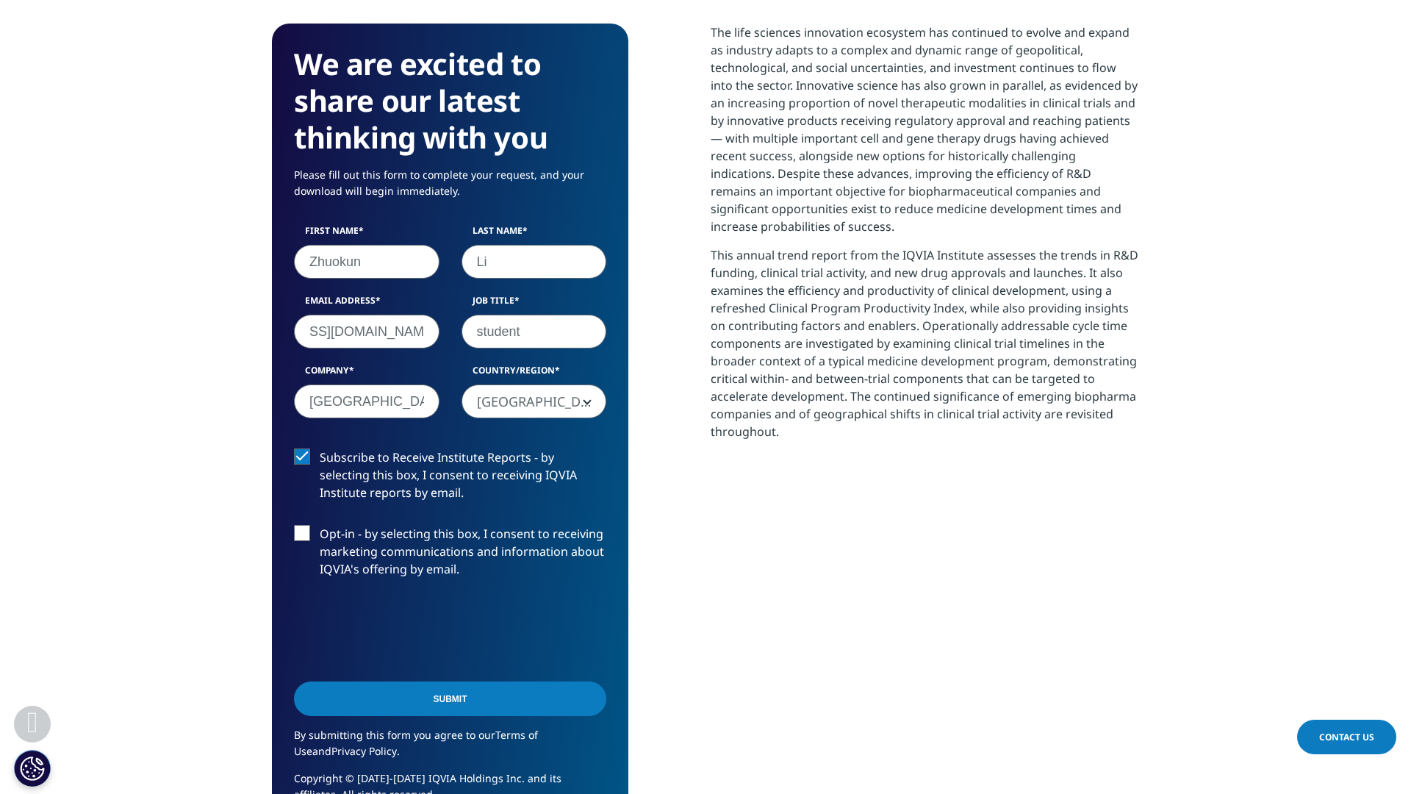
click at [451, 688] on input "Submit" at bounding box center [450, 698] width 312 height 35
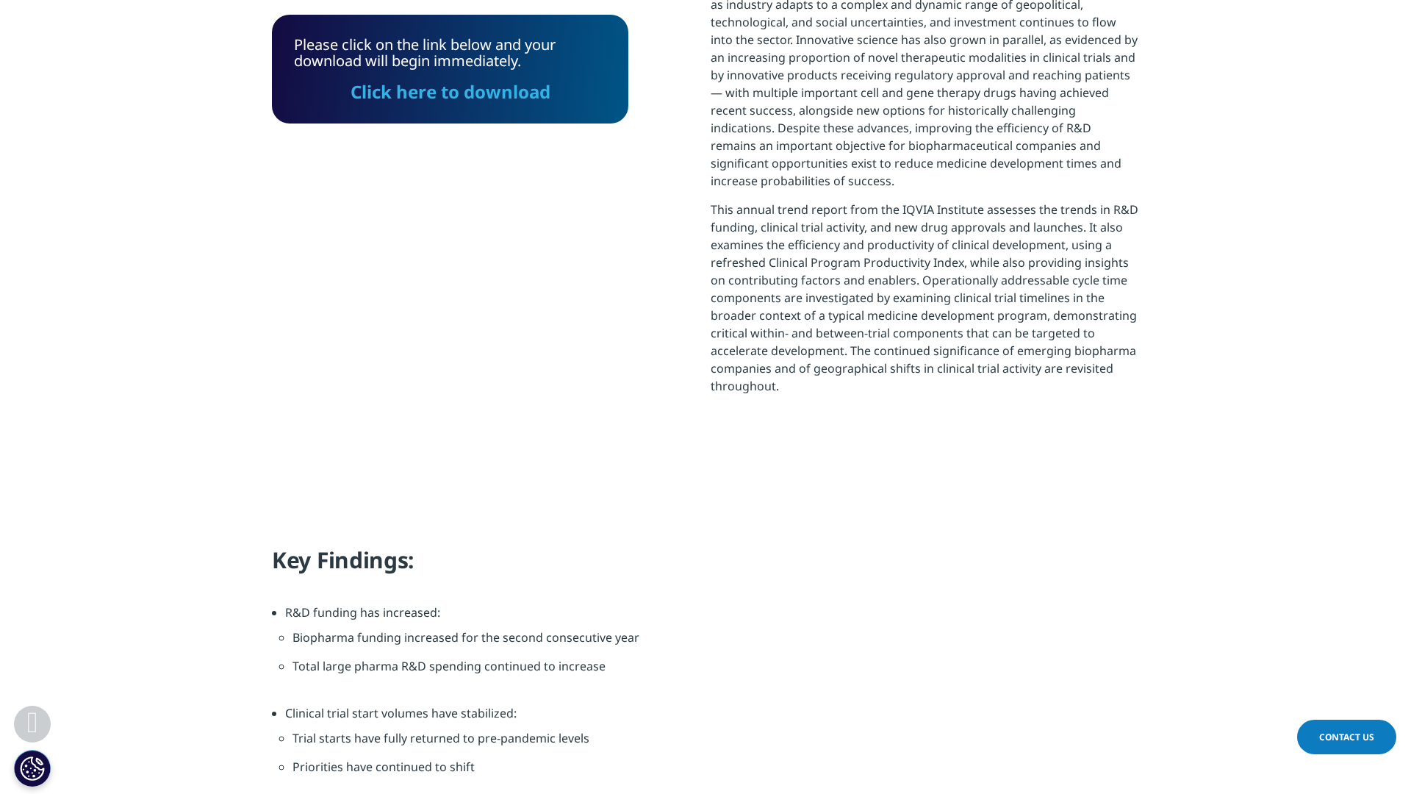
scroll to position [7, 7]
click at [409, 102] on link "Click here to download" at bounding box center [450, 91] width 200 height 24
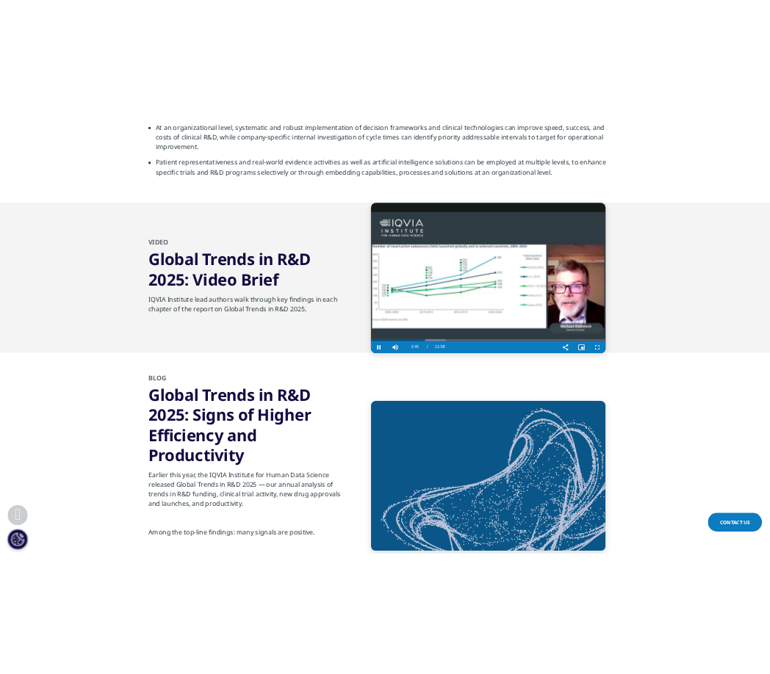
scroll to position [4860, 0]
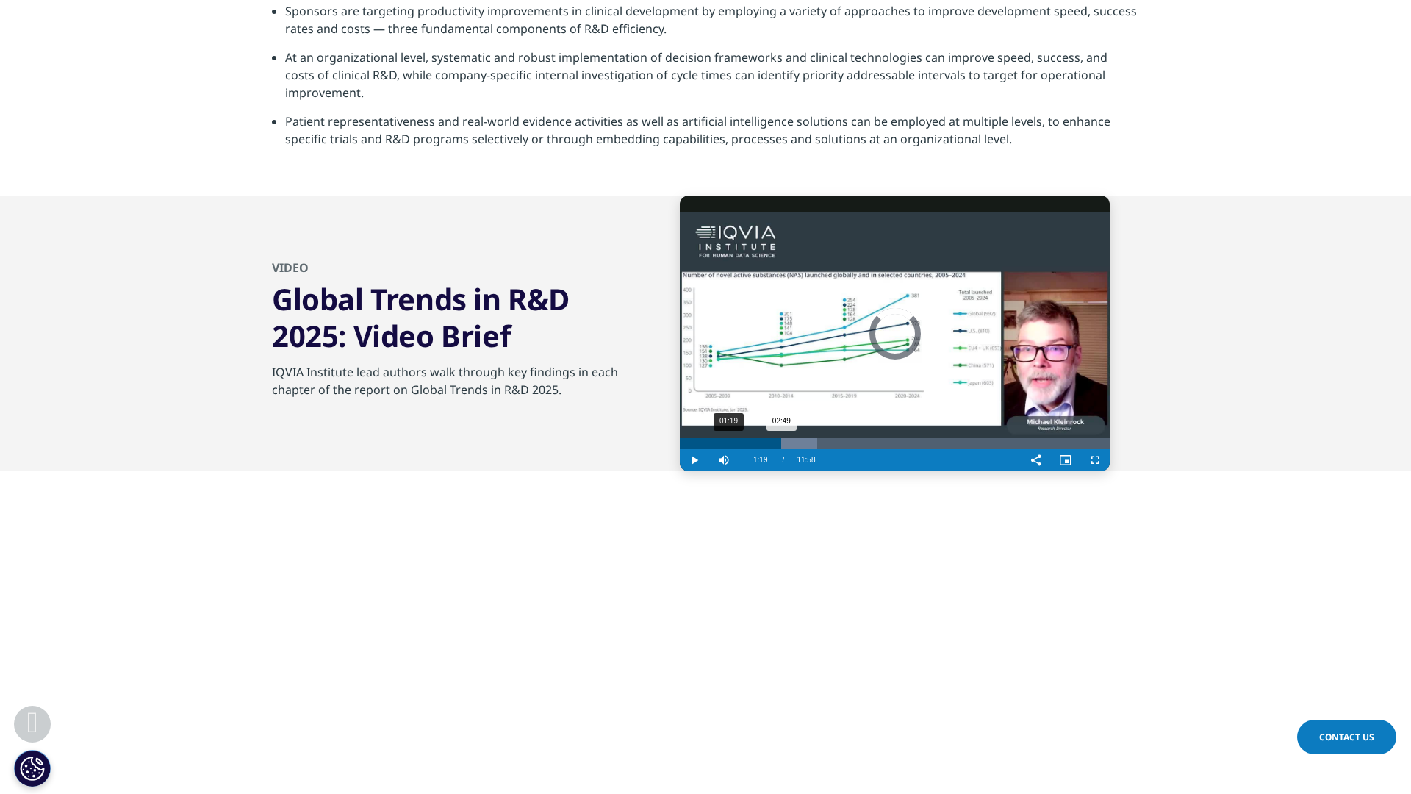
click at [727, 445] on div "02:49" at bounding box center [730, 443] width 101 height 11
click at [1091, 460] on span "Video Player" at bounding box center [1094, 460] width 29 height 0
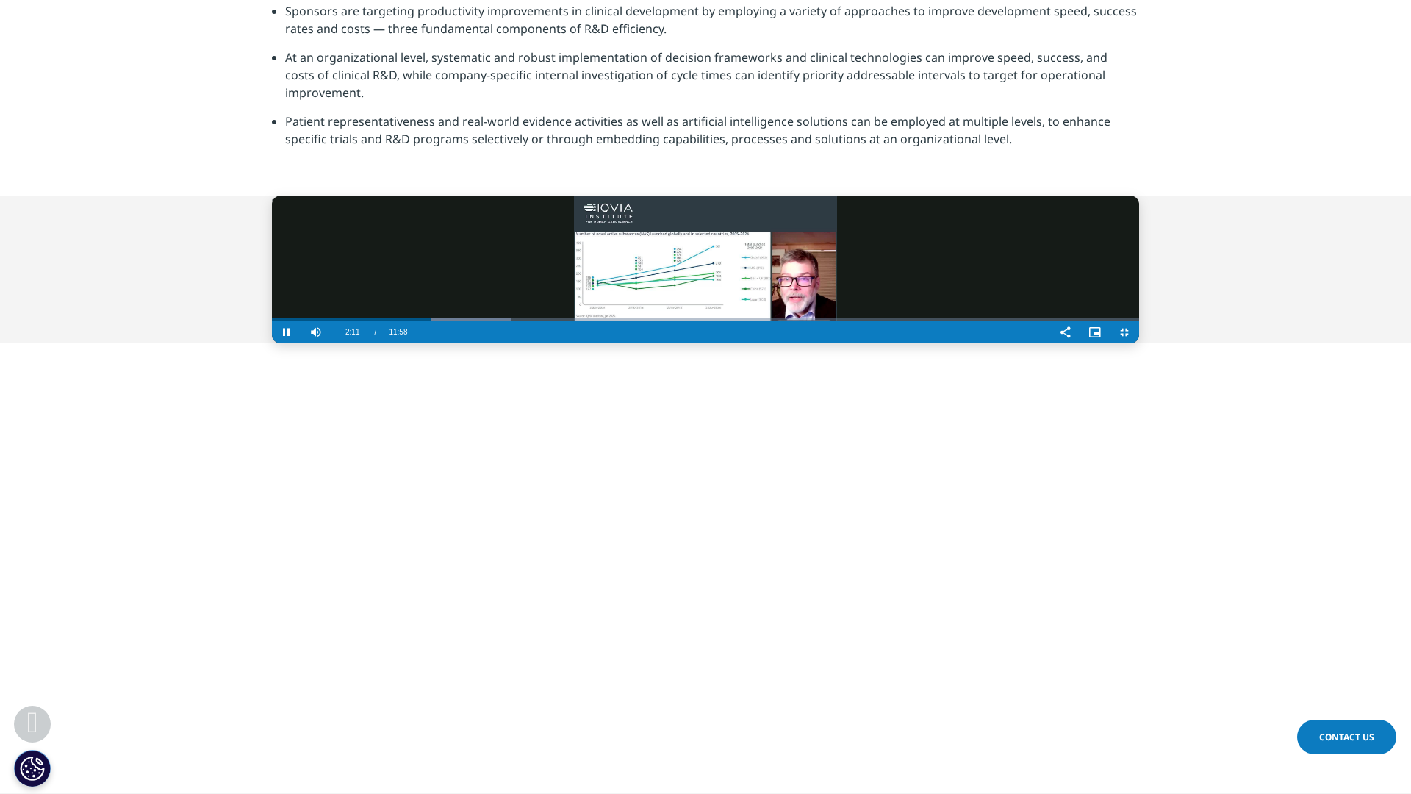
click at [863, 343] on video "Video Player" at bounding box center [705, 269] width 867 height 148
click at [1139, 343] on video "Video Player" at bounding box center [705, 269] width 867 height 148
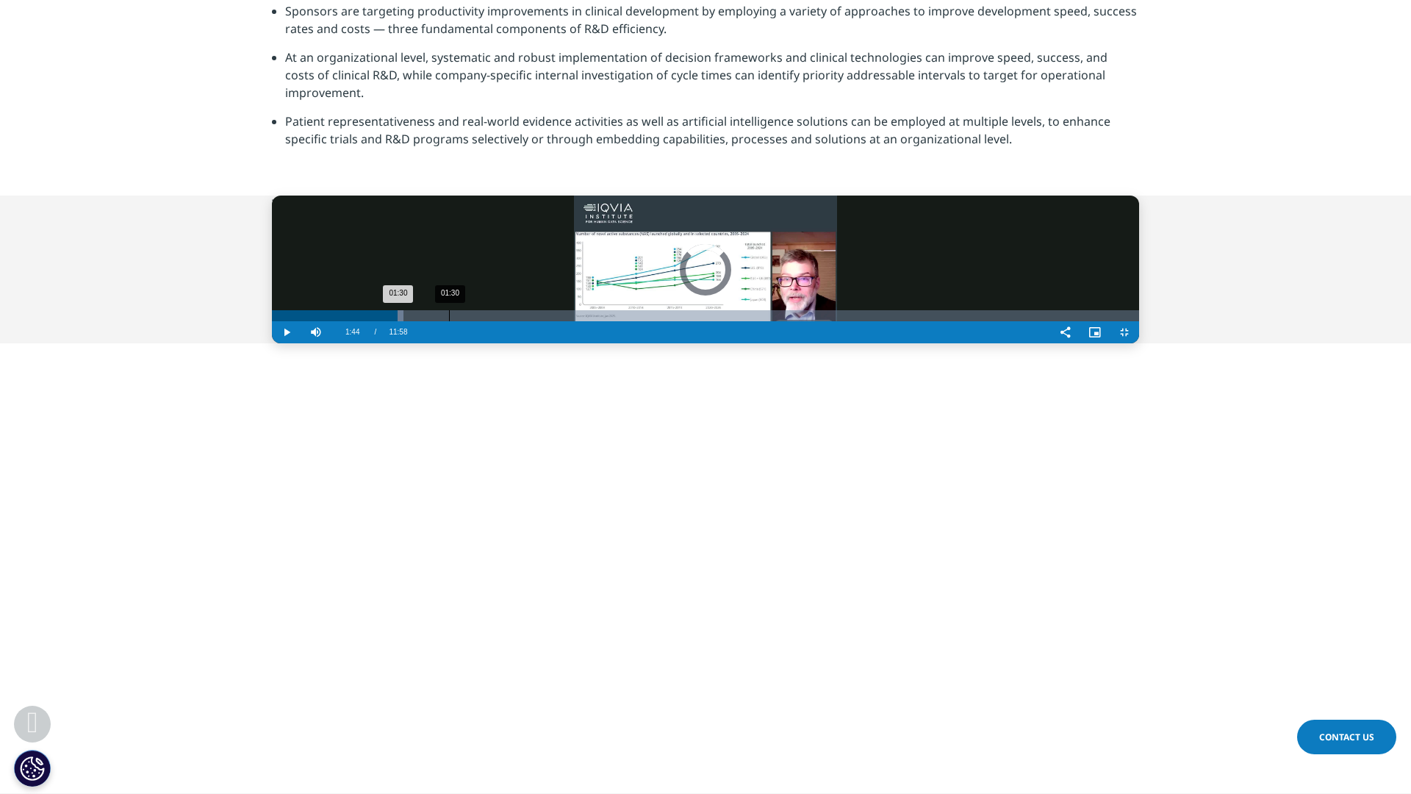
drag, startPoint x: 273, startPoint y: 771, endPoint x: 169, endPoint y: 769, distance: 103.6
click at [449, 321] on div "01:30" at bounding box center [449, 315] width 1 height 11
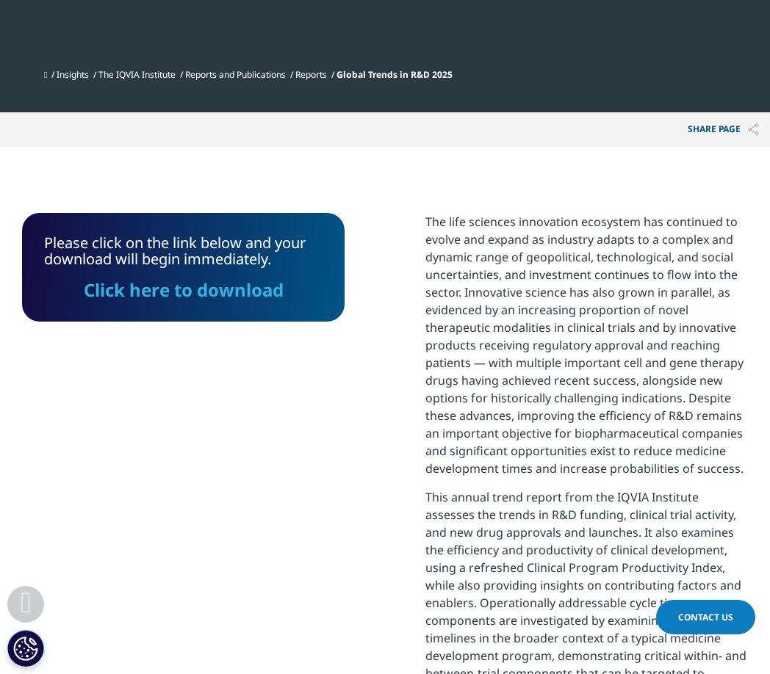
scroll to position [897, 0]
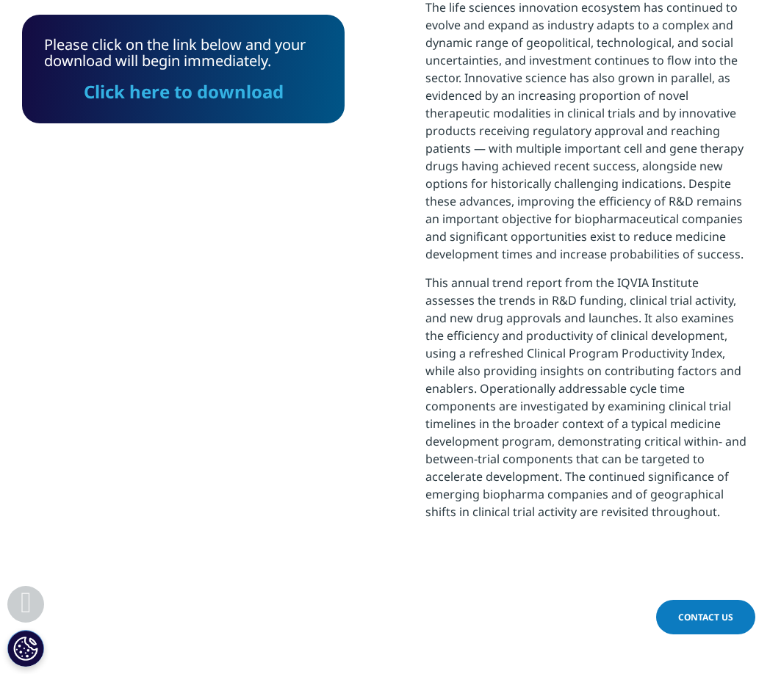
click at [231, 92] on link "Click here to download" at bounding box center [184, 91] width 200 height 24
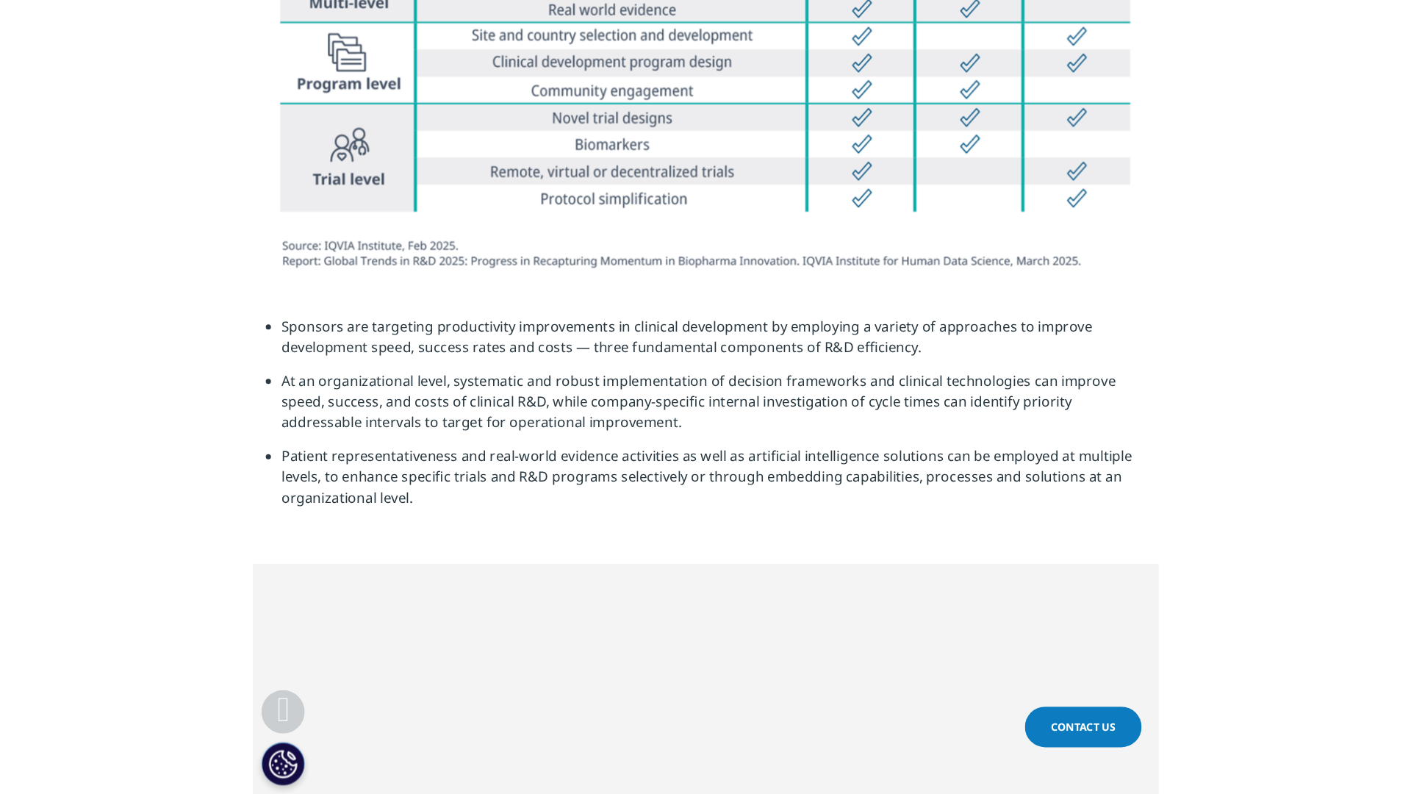
scroll to position [4980, 0]
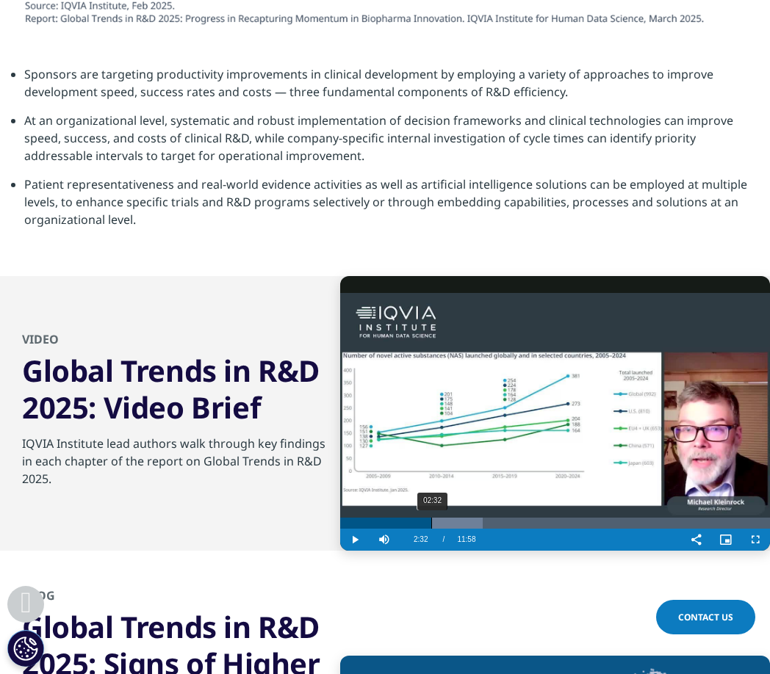
click at [431, 518] on div "02:32" at bounding box center [431, 523] width 1 height 11
click at [418, 518] on div "02:10" at bounding box center [418, 523] width 1 height 11
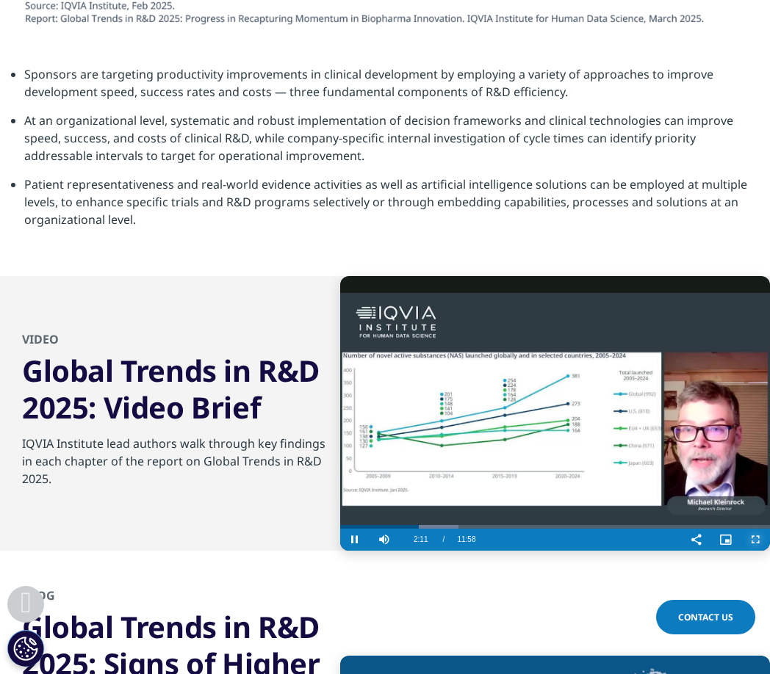
click at [755, 540] on span "Video Player" at bounding box center [755, 540] width 29 height 0
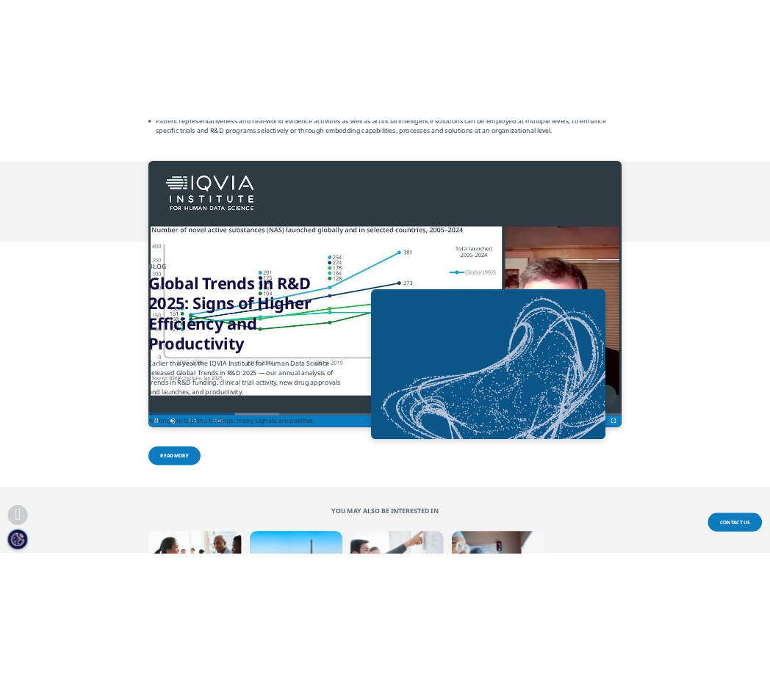
scroll to position [108, 356]
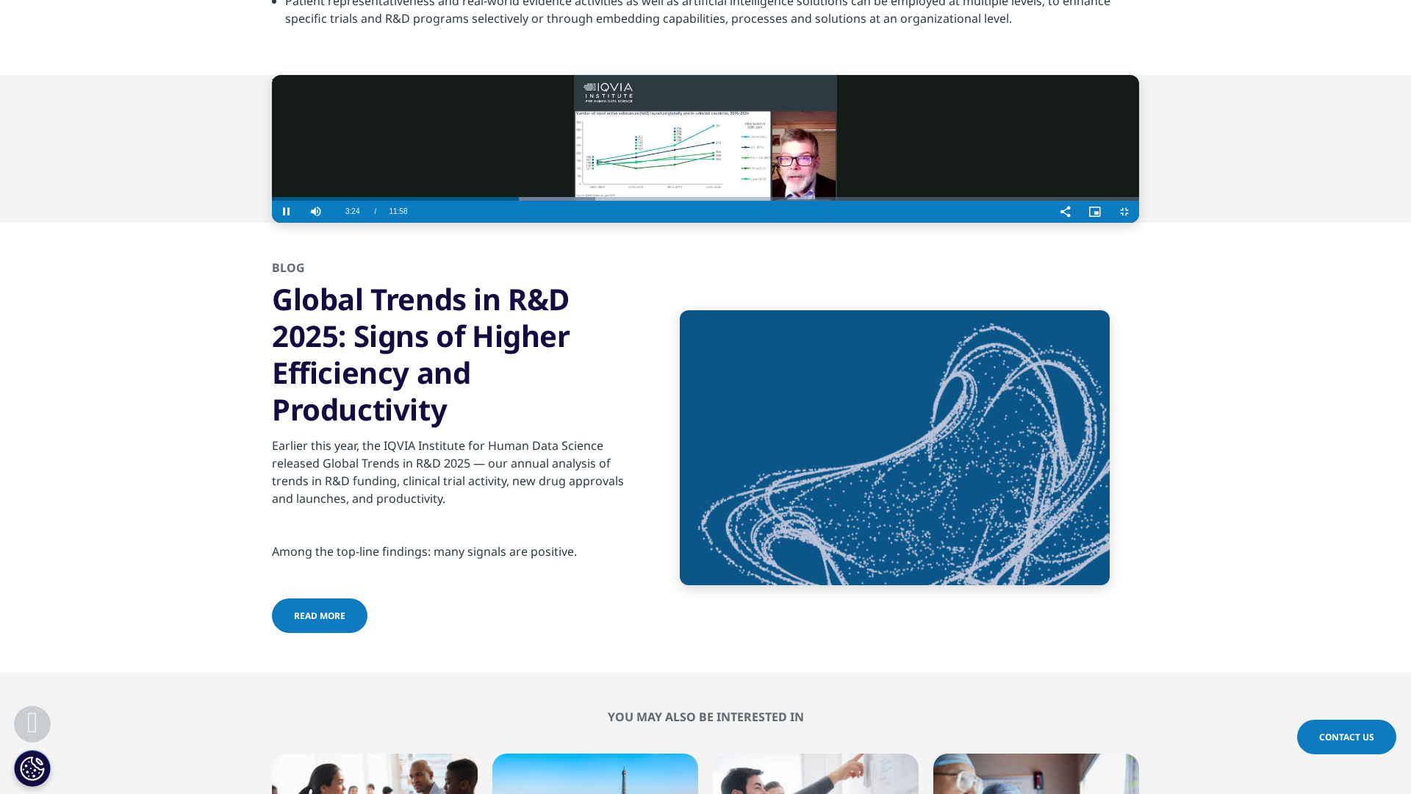
click at [415, 223] on div "Video Player" at bounding box center [733, 212] width 636 height 22
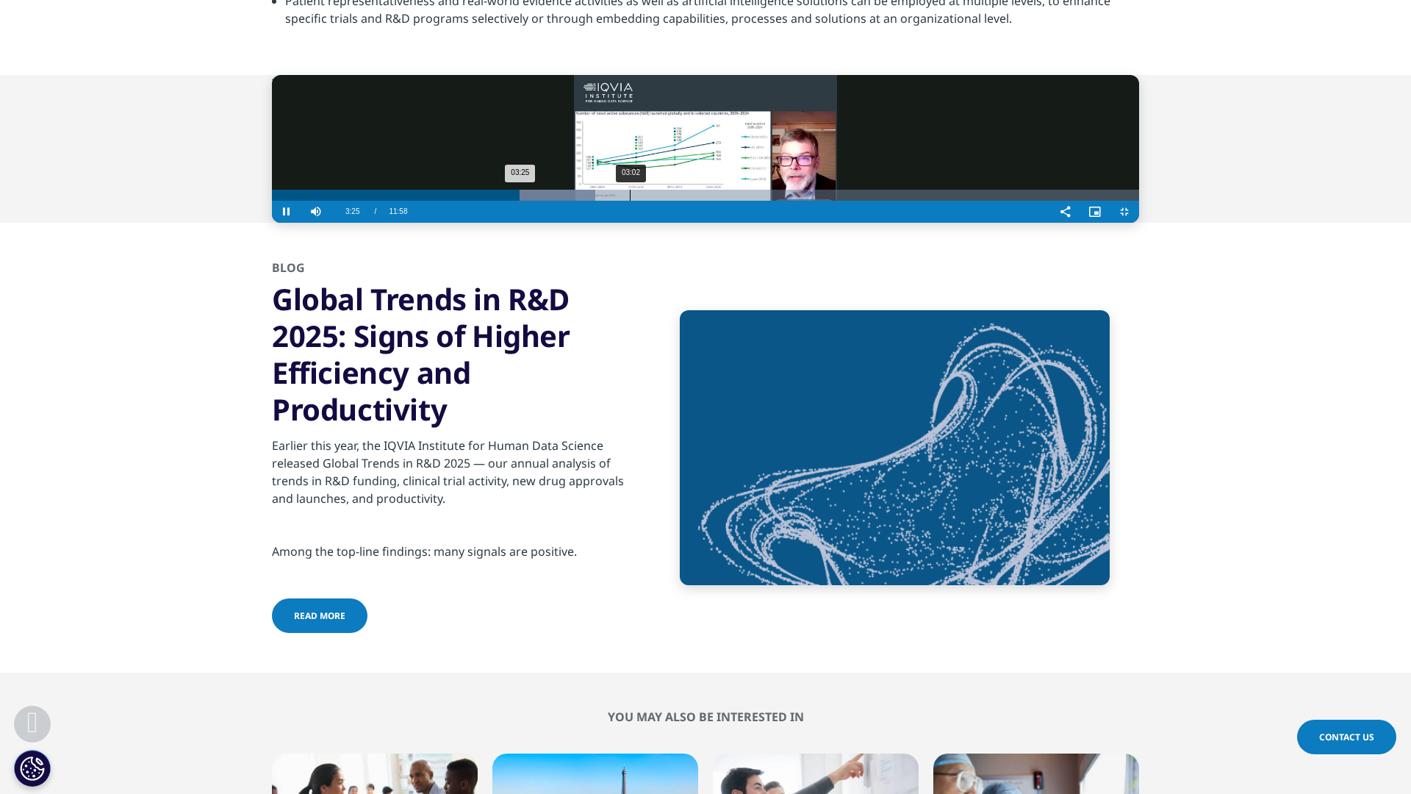
click at [630, 201] on div "03:02" at bounding box center [630, 195] width 1 height 11
click at [339, 201] on div "Loaded : 37.26% 02:53 02:53" at bounding box center [705, 195] width 867 height 11
click at [602, 201] on div "02:48" at bounding box center [602, 195] width 1 height 11
click at [591, 201] on div "02:42" at bounding box center [591, 195] width 1 height 11
click at [272, 201] on div "Loaded : 32.00% 02:15 02:49" at bounding box center [705, 195] width 867 height 11
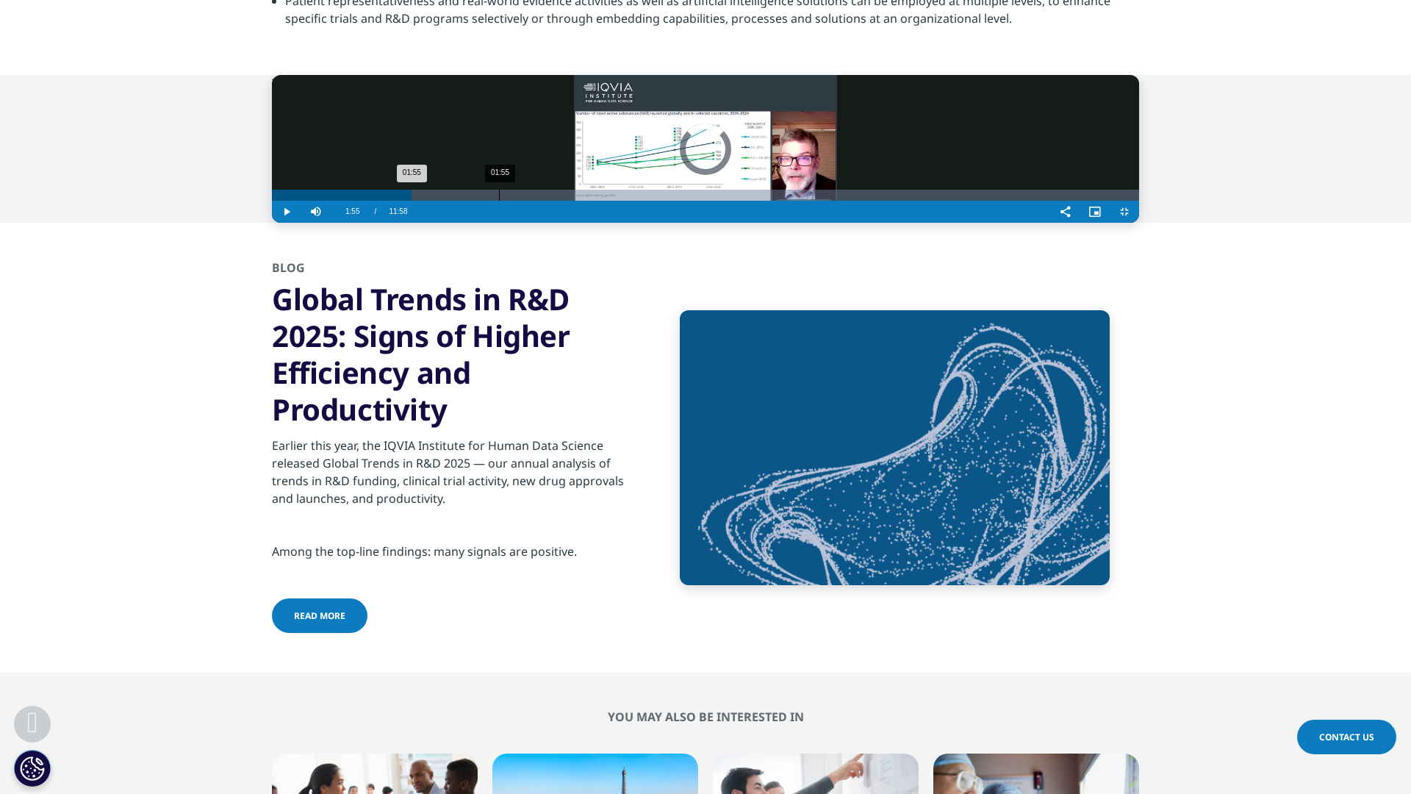
click at [499, 201] on div "01:55" at bounding box center [499, 195] width 1 height 11
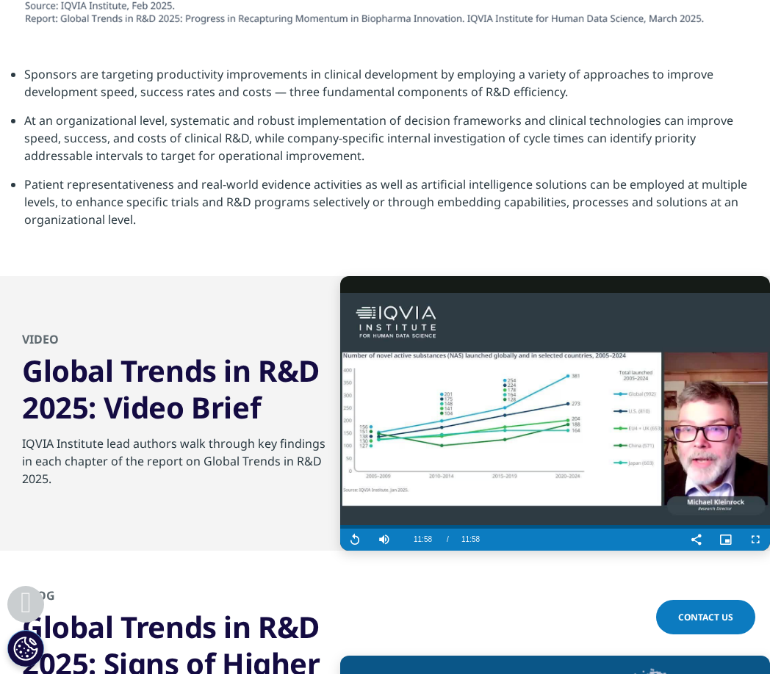
scroll to position [5160, 0]
